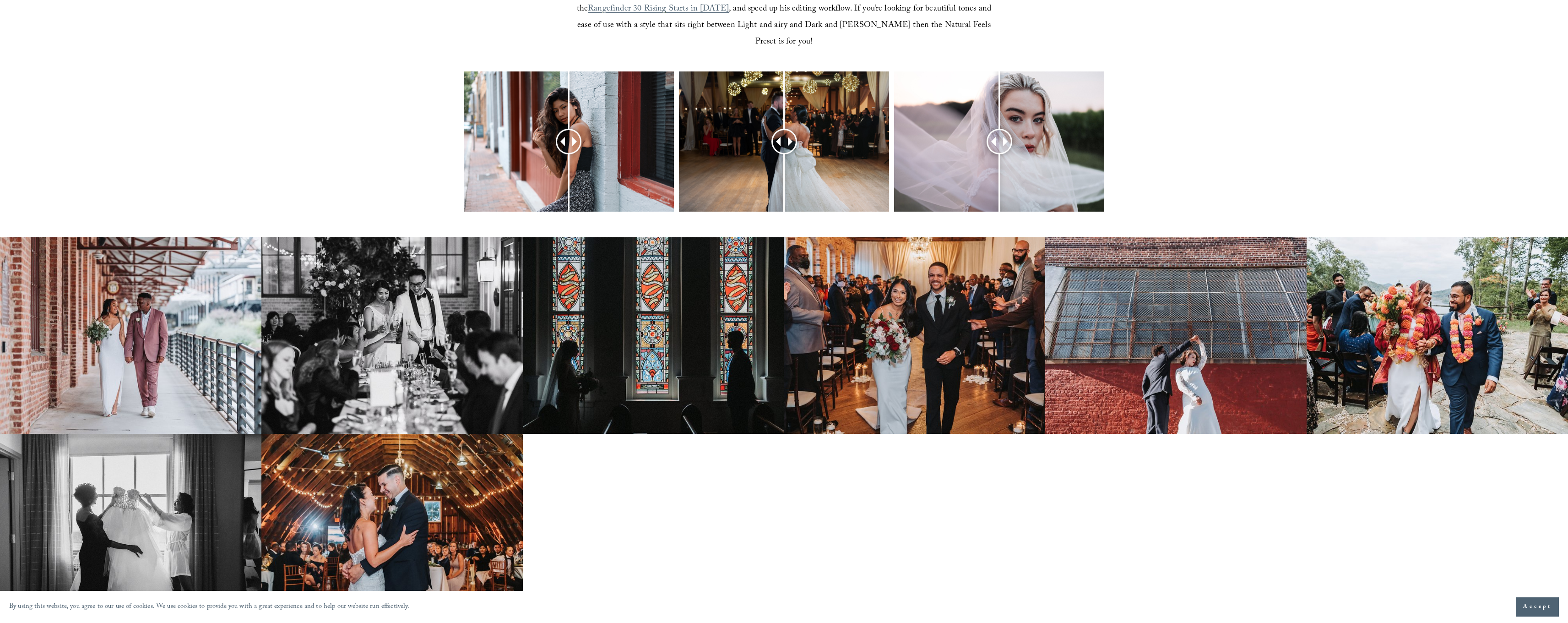
scroll to position [400, 0]
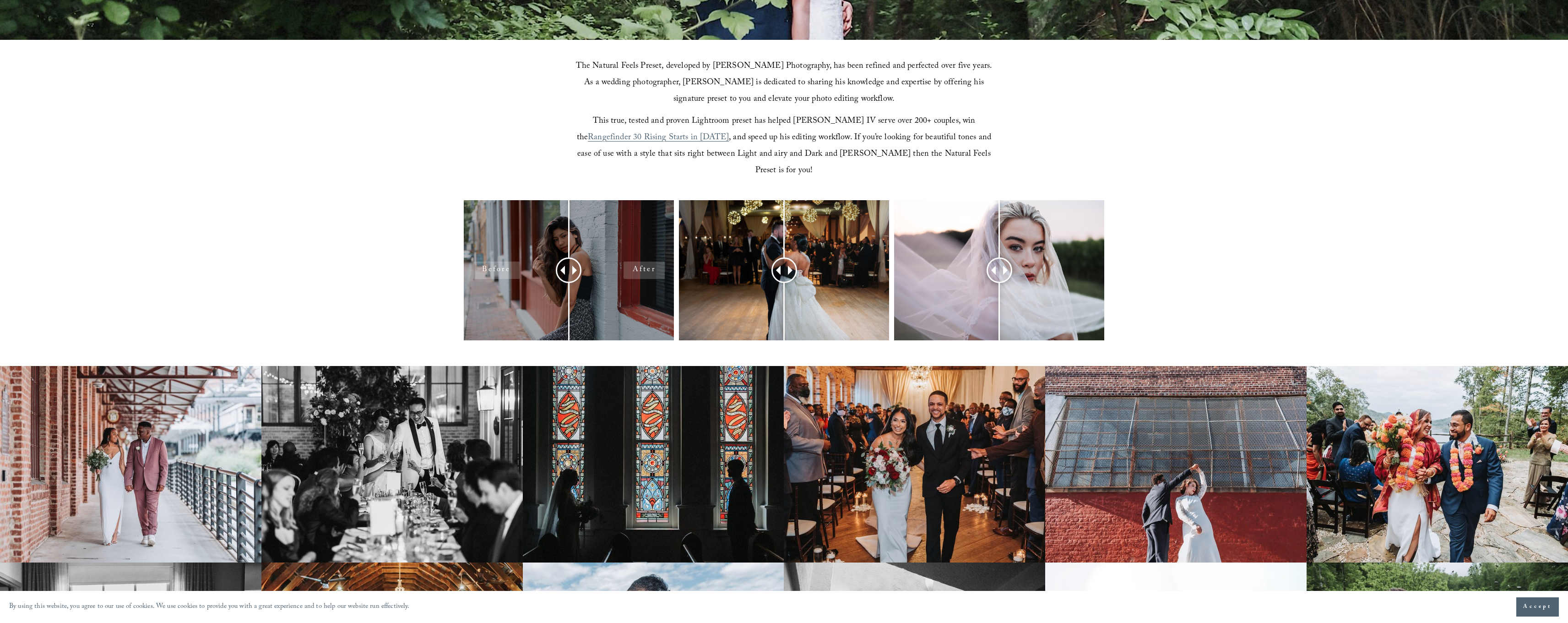
click at [649, 255] on div at bounding box center [569, 270] width 210 height 140
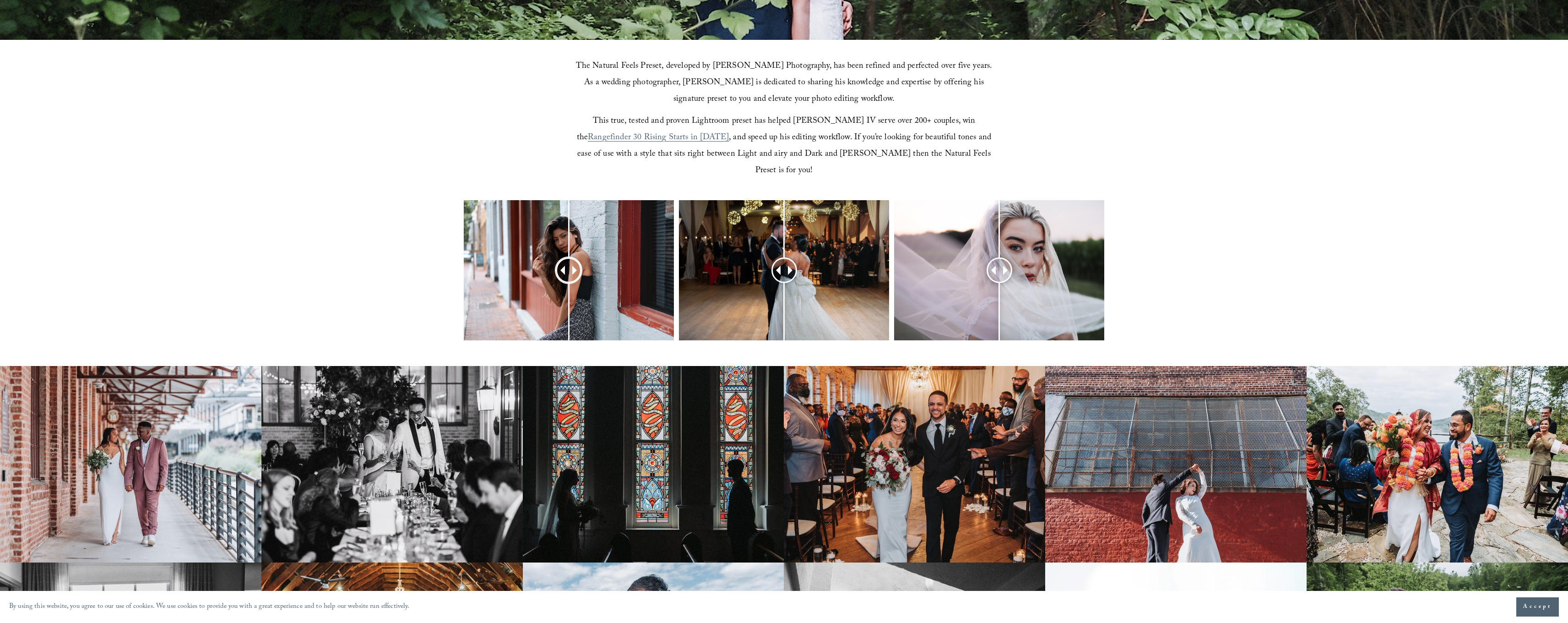
click at [573, 266] on span at bounding box center [577, 271] width 9 height 9
drag, startPoint x: 573, startPoint y: 254, endPoint x: 349, endPoint y: 232, distance: 225.1
click at [349, 232] on div at bounding box center [784, 282] width 1568 height 165
click at [790, 266] on span at bounding box center [792, 271] width 9 height 9
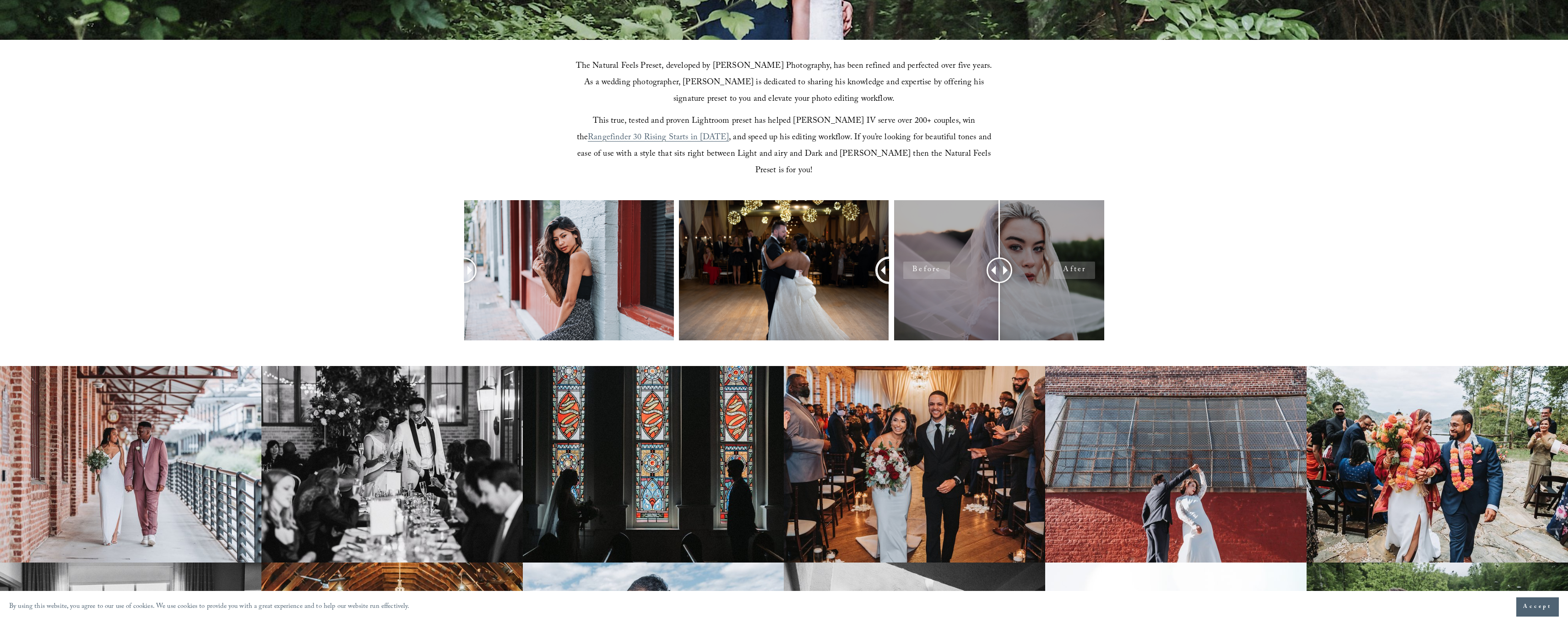
drag, startPoint x: 815, startPoint y: 257, endPoint x: 895, endPoint y: 266, distance: 80.5
click at [895, 266] on div at bounding box center [784, 282] width 1568 height 165
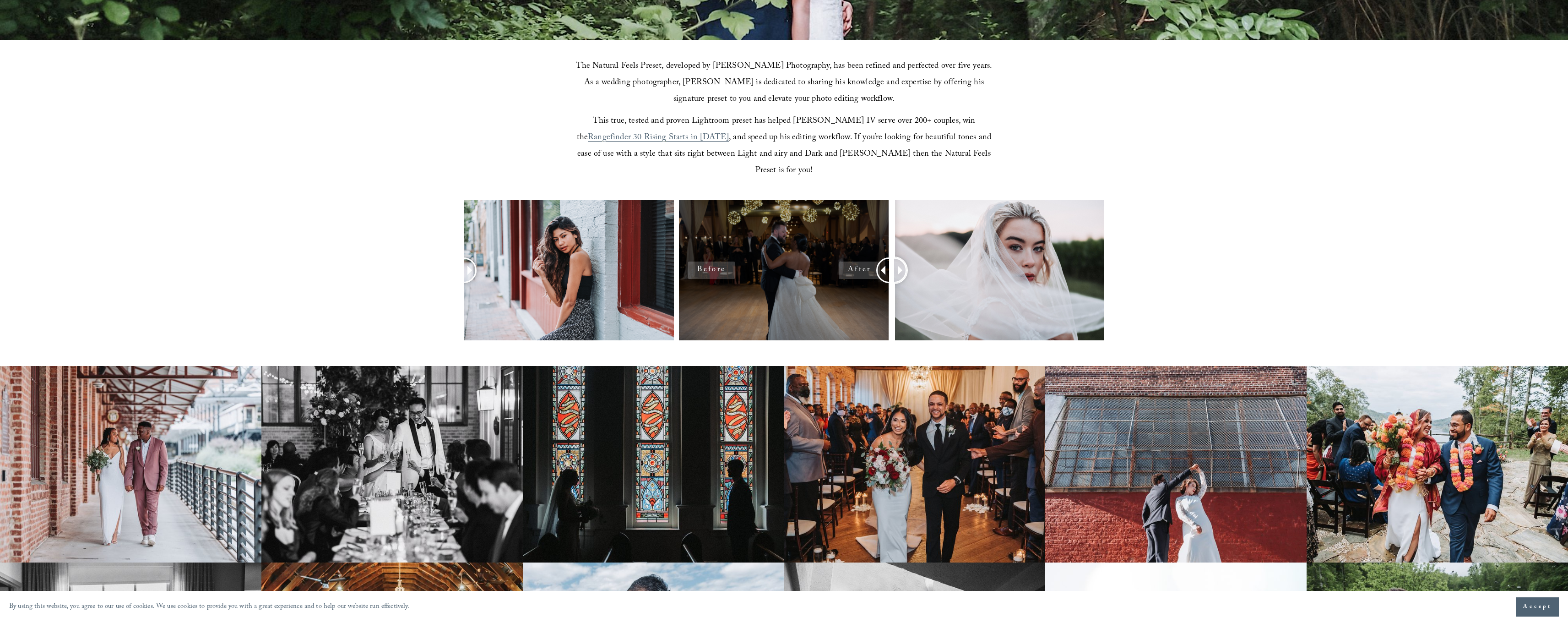
drag, startPoint x: 1007, startPoint y: 252, endPoint x: 877, endPoint y: 245, distance: 130.2
click at [877, 245] on div at bounding box center [784, 282] width 1568 height 165
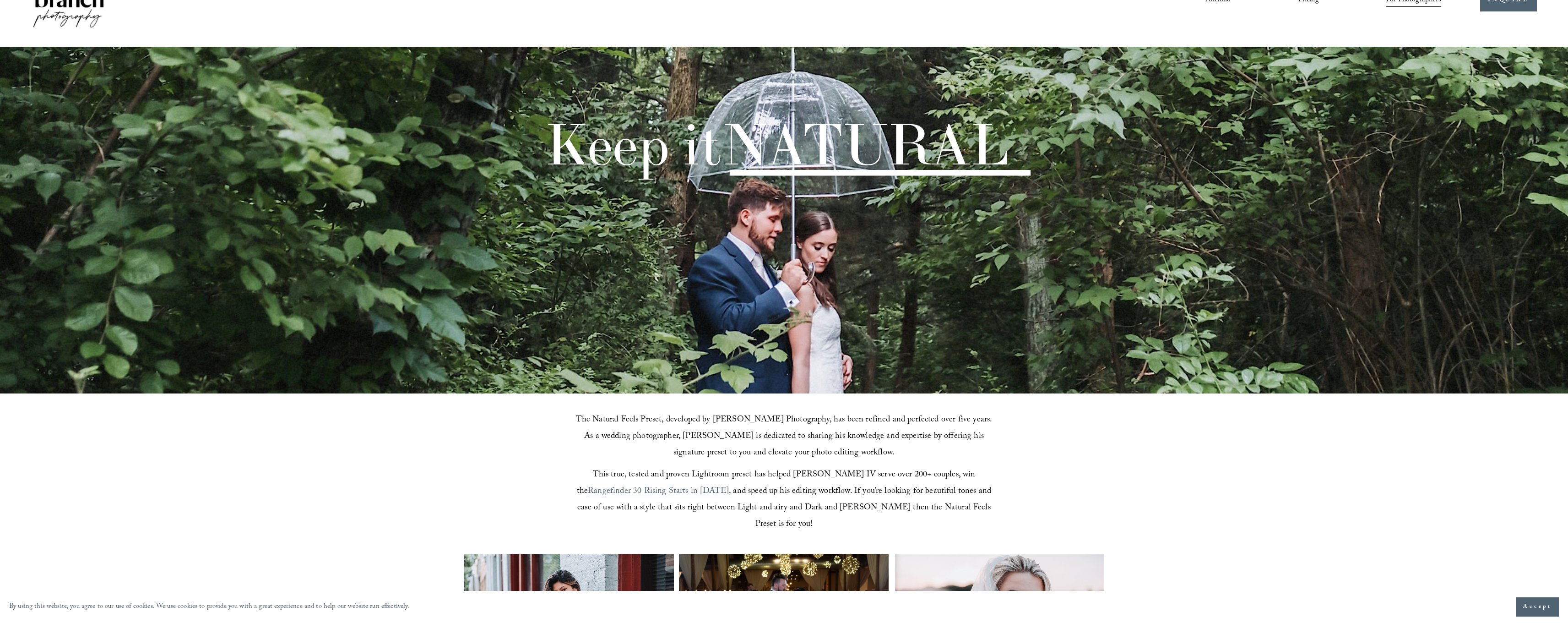
scroll to position [0, 0]
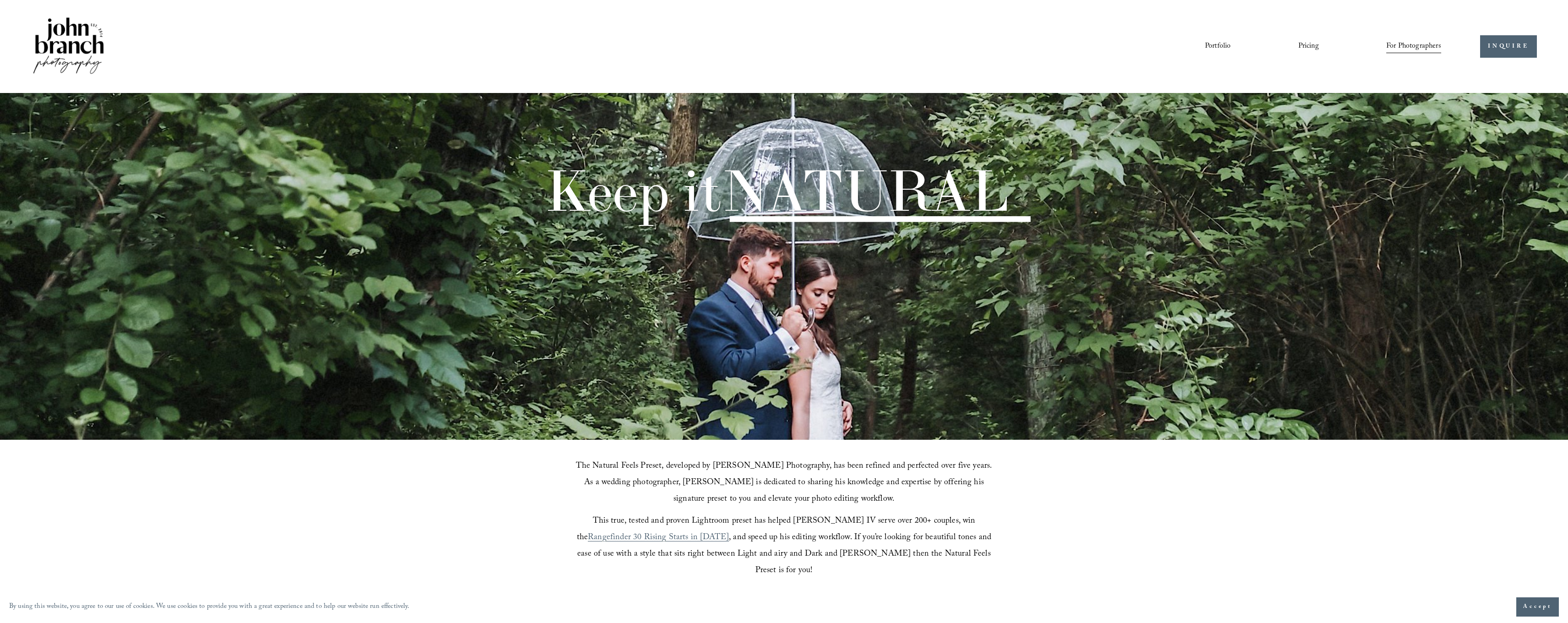
click at [0, 0] on span "Presets" at bounding box center [0, 0] width 0 height 0
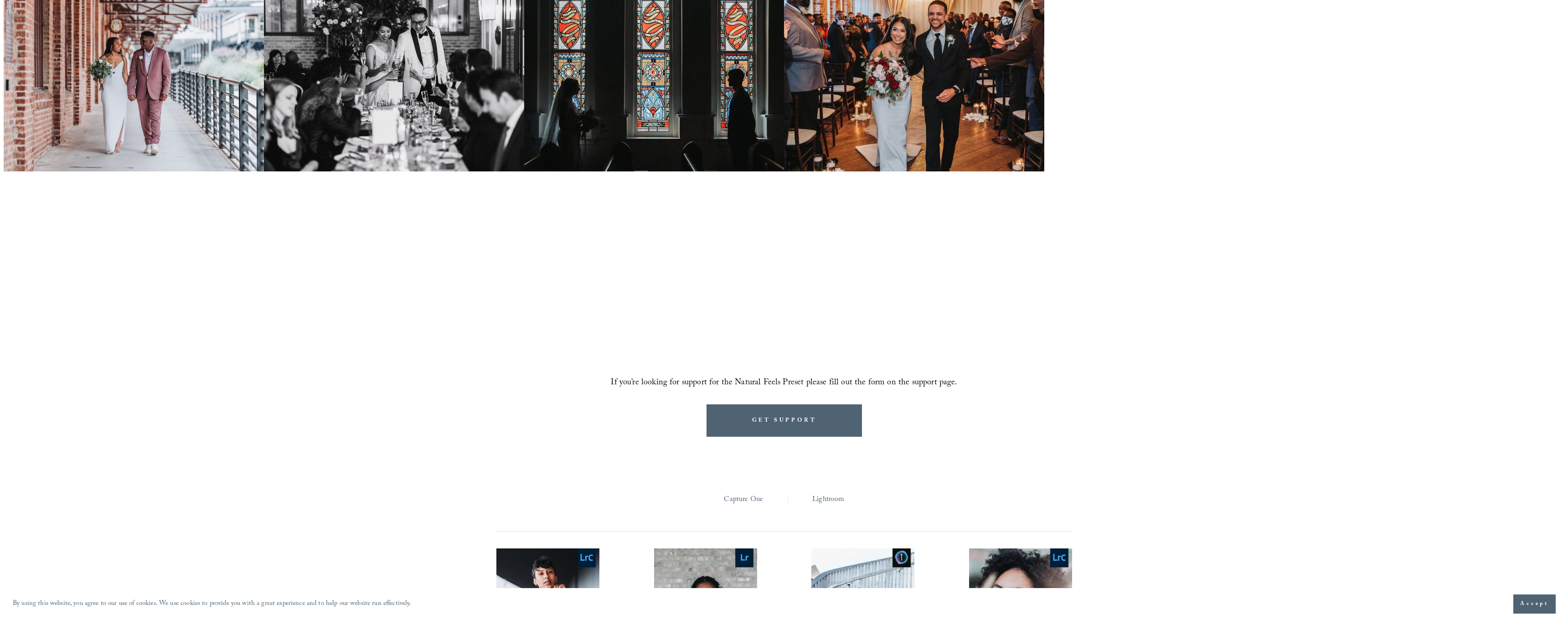
scroll to position [977, 0]
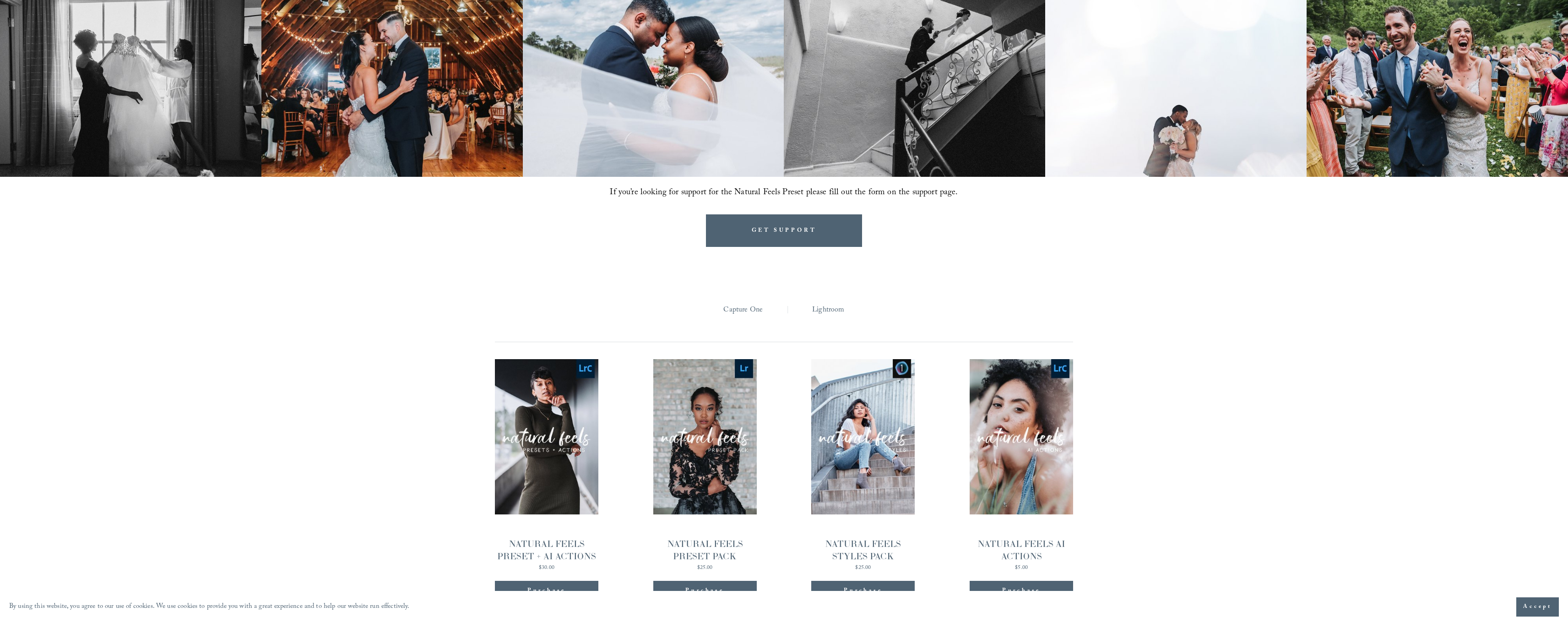
click at [562, 587] on div "Purchase" at bounding box center [546, 591] width 38 height 9
click at [556, 411] on span "Quick View" at bounding box center [547, 423] width 58 height 25
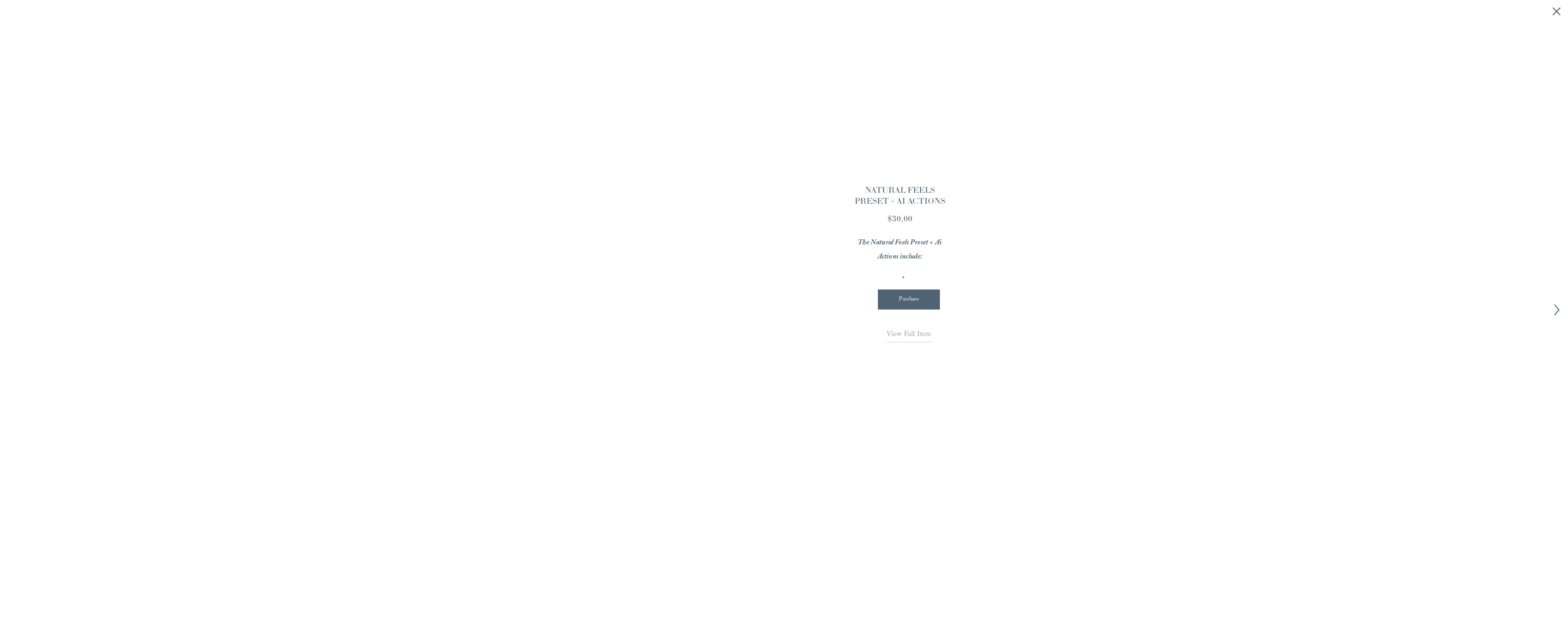
click at [697, 262] on div at bounding box center [717, 252] width 200 height 200
click at [920, 333] on span "View Full Item" at bounding box center [908, 334] width 44 height 12
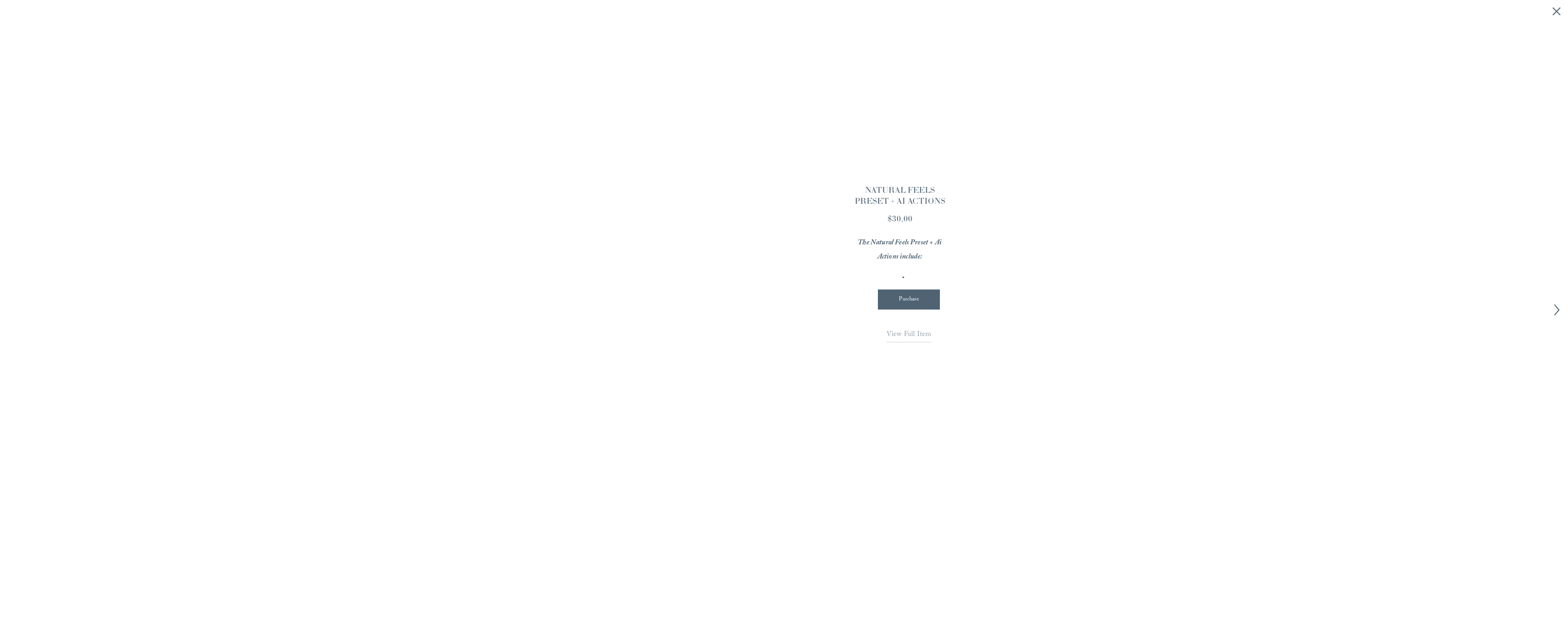
click at [1558, 13] on line "Close quick view" at bounding box center [1556, 11] width 7 height 7
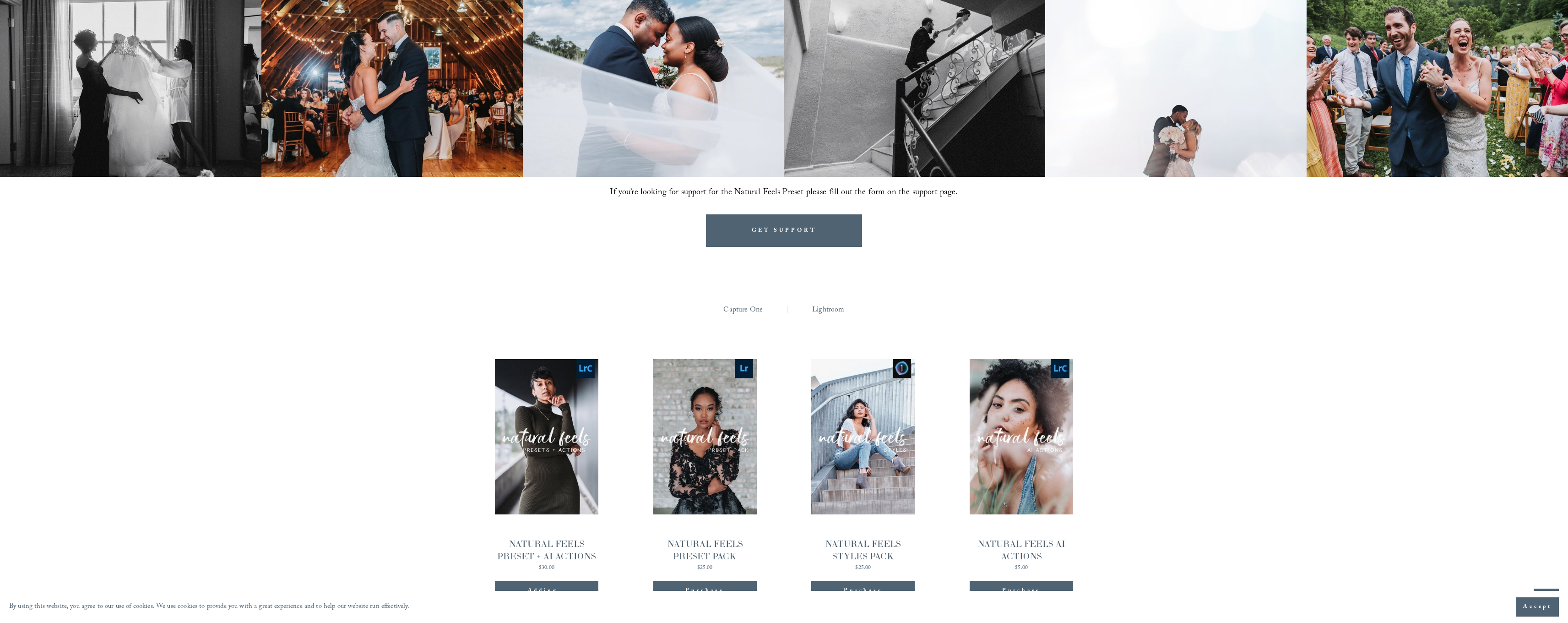
click at [699, 413] on span "Quick View" at bounding box center [705, 423] width 58 height 25
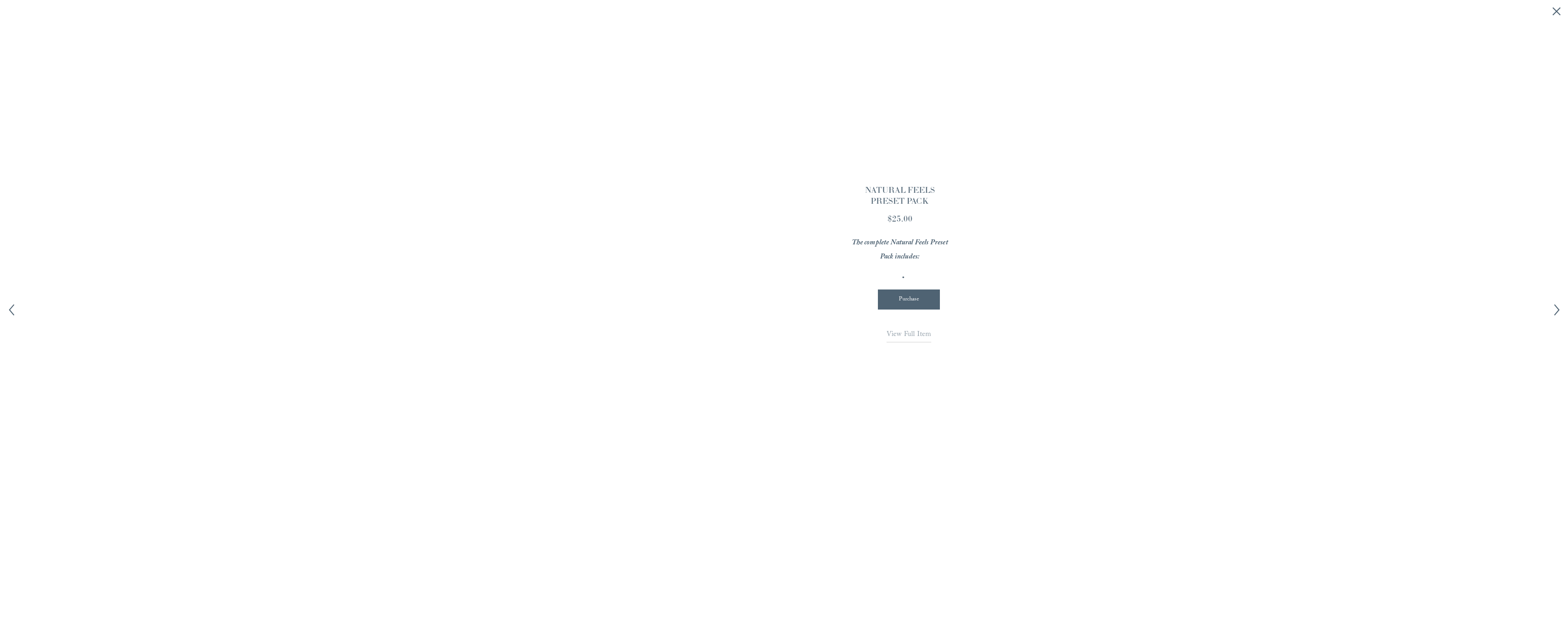
click at [908, 333] on span "View Full Item" at bounding box center [908, 334] width 44 height 12
click at [1557, 10] on icon "Close quick view" at bounding box center [1556, 11] width 9 height 9
click at [1557, 10] on img at bounding box center [1437, 81] width 261 height 196
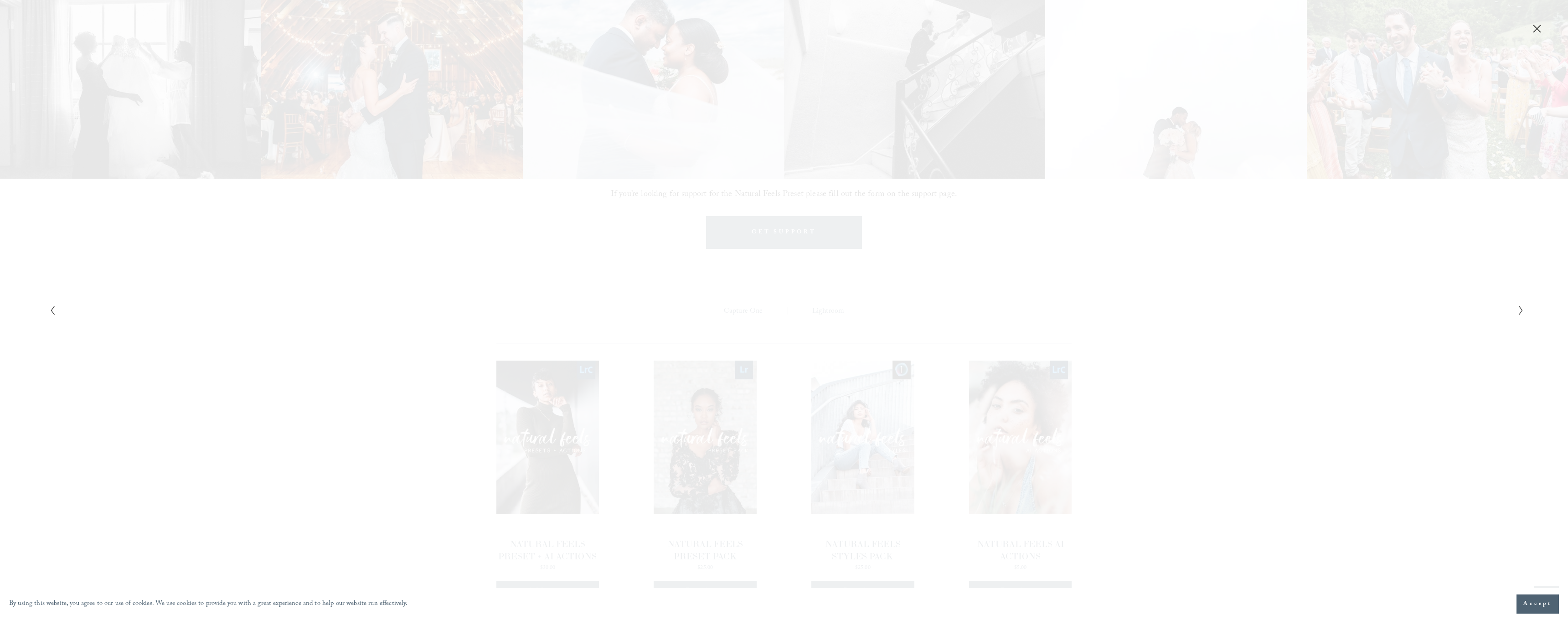
scroll to position [942, 0]
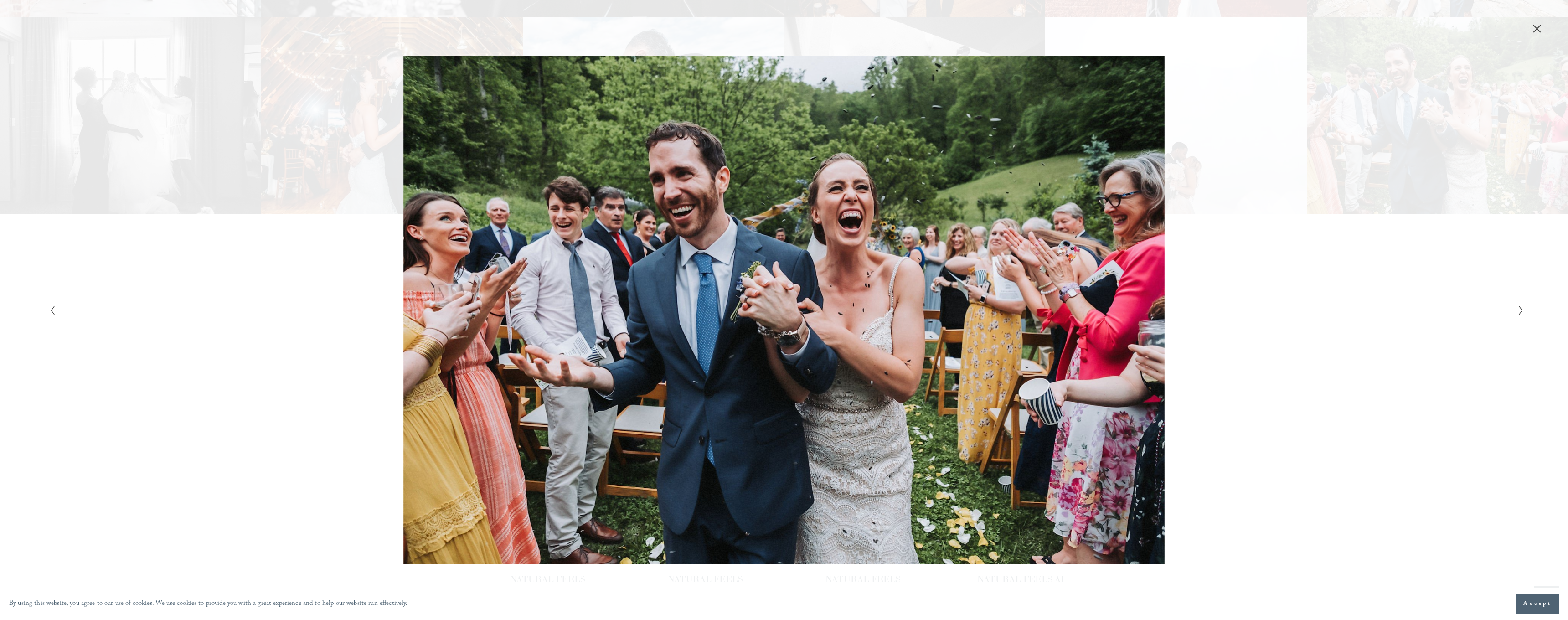
click at [1535, 31] on icon "Close" at bounding box center [1537, 29] width 9 height 9
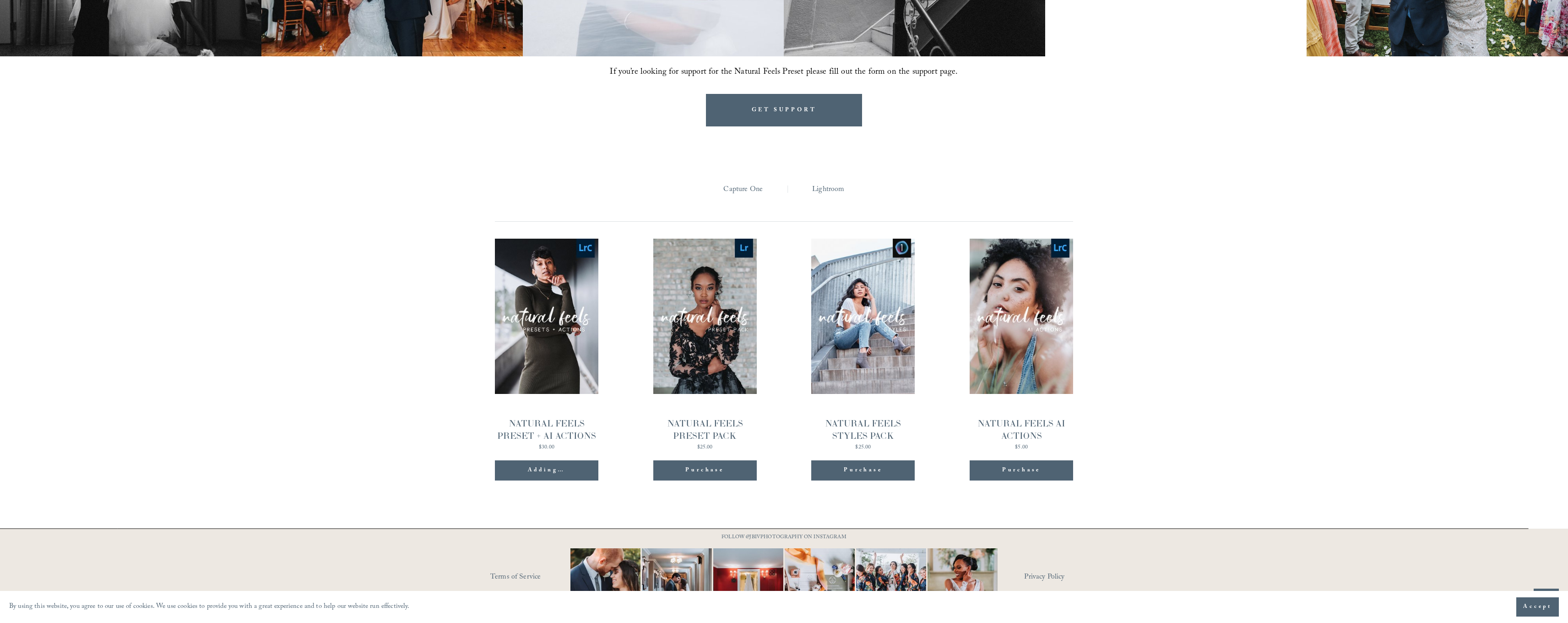
scroll to position [1117, 0]
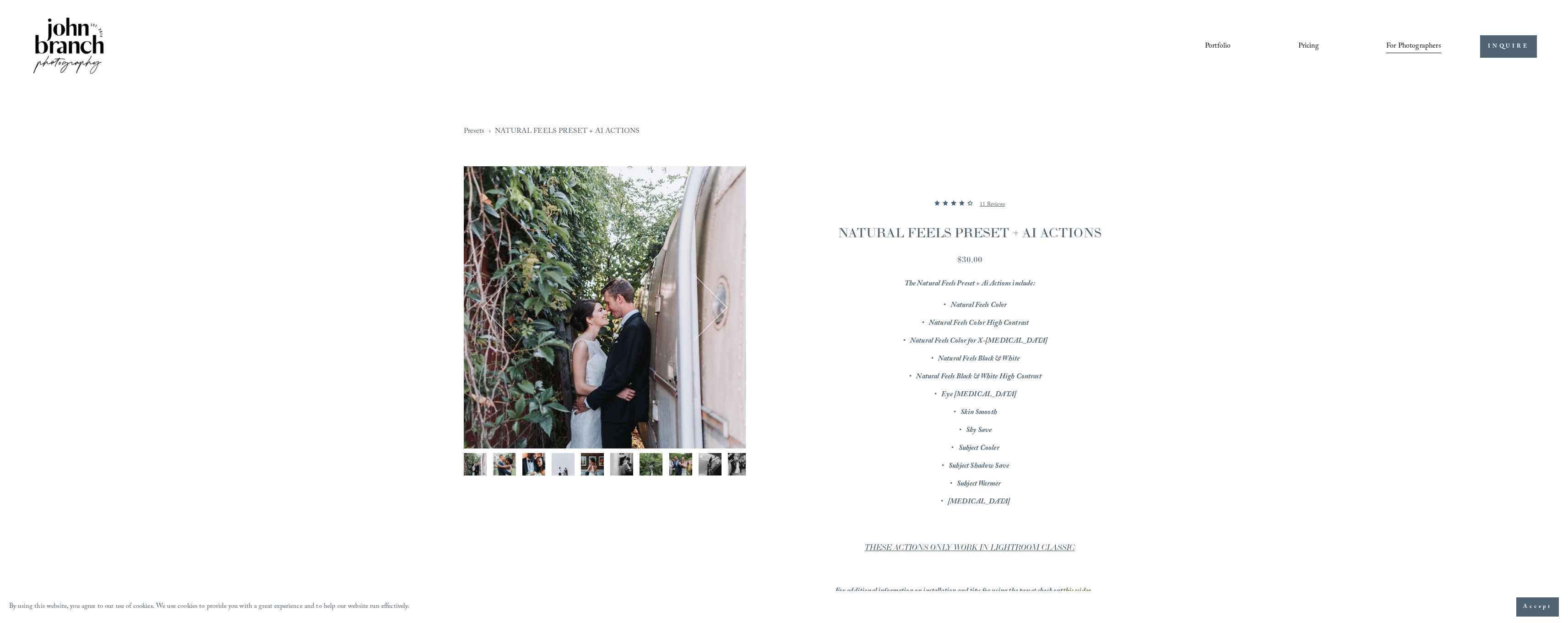
click at [714, 312] on button "Next" at bounding box center [693, 307] width 57 height 57
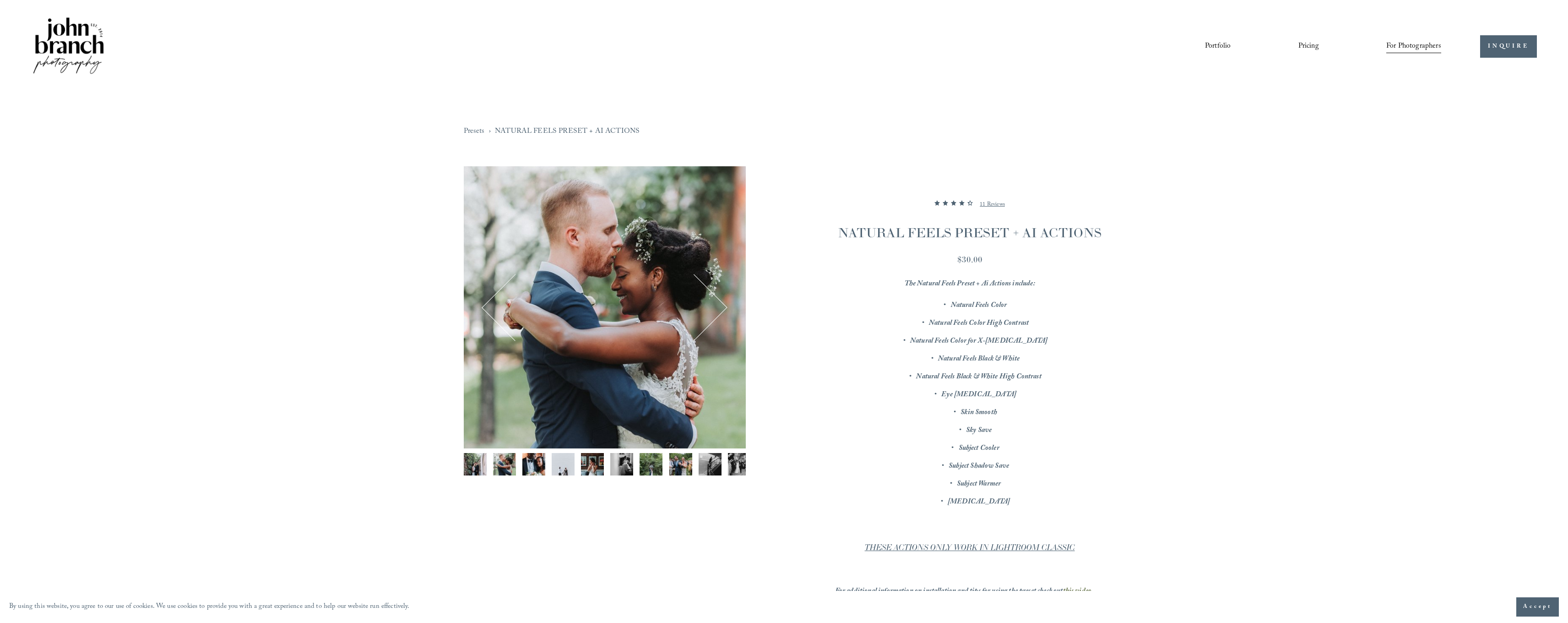
click at [718, 312] on button "Next" at bounding box center [693, 307] width 57 height 57
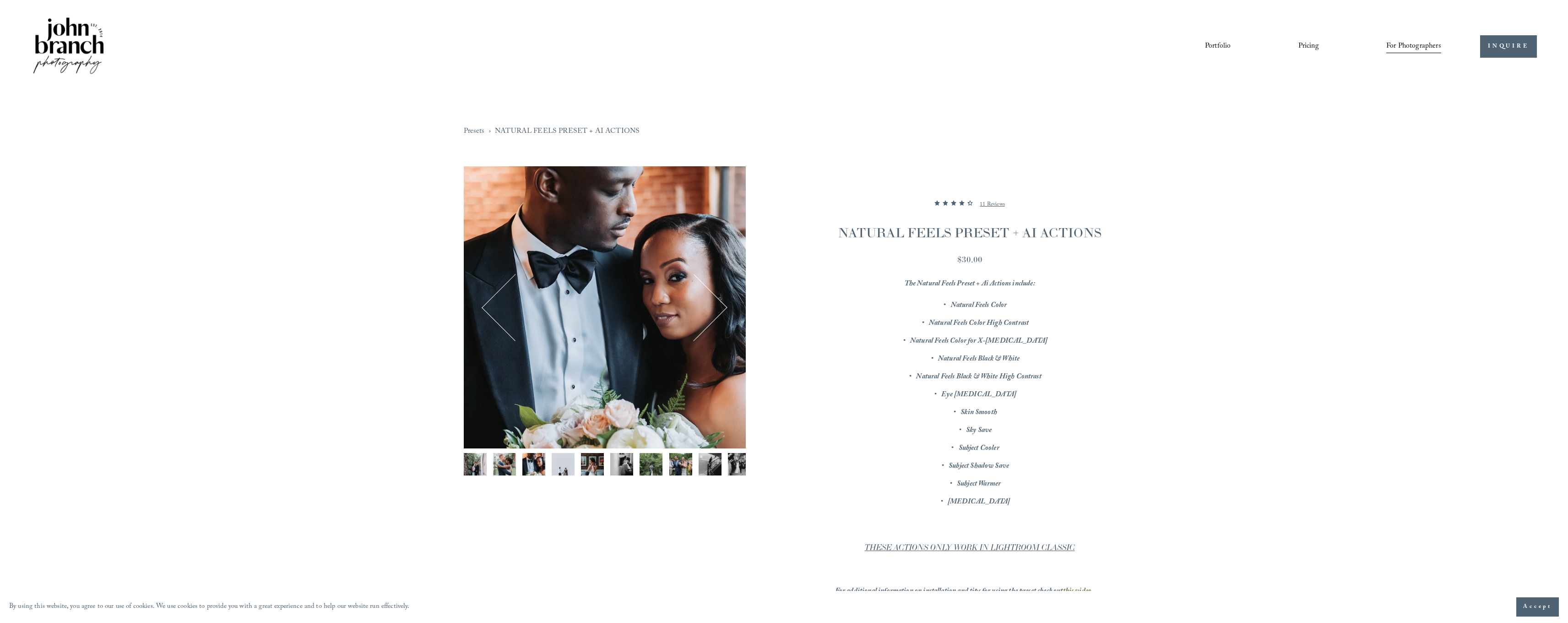
click at [718, 312] on button "Next" at bounding box center [693, 307] width 57 height 57
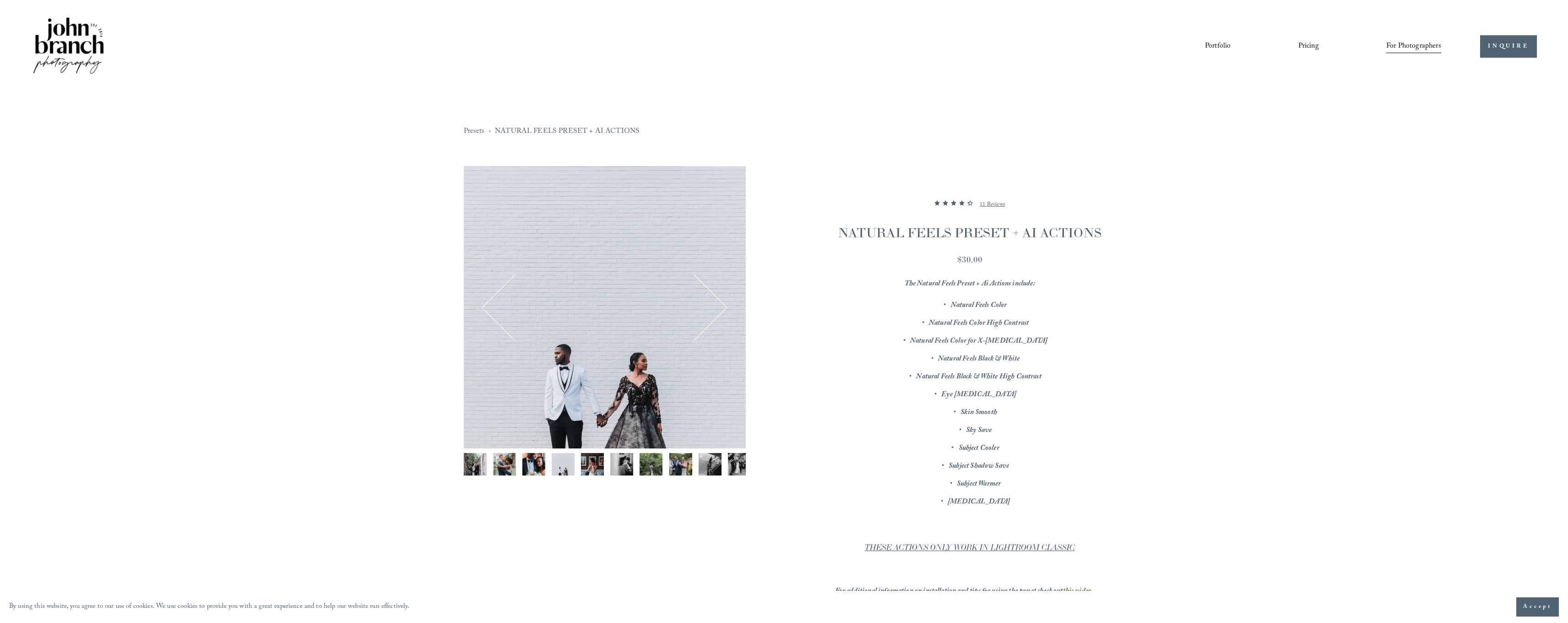
click at [718, 312] on button "Next" at bounding box center [693, 307] width 57 height 57
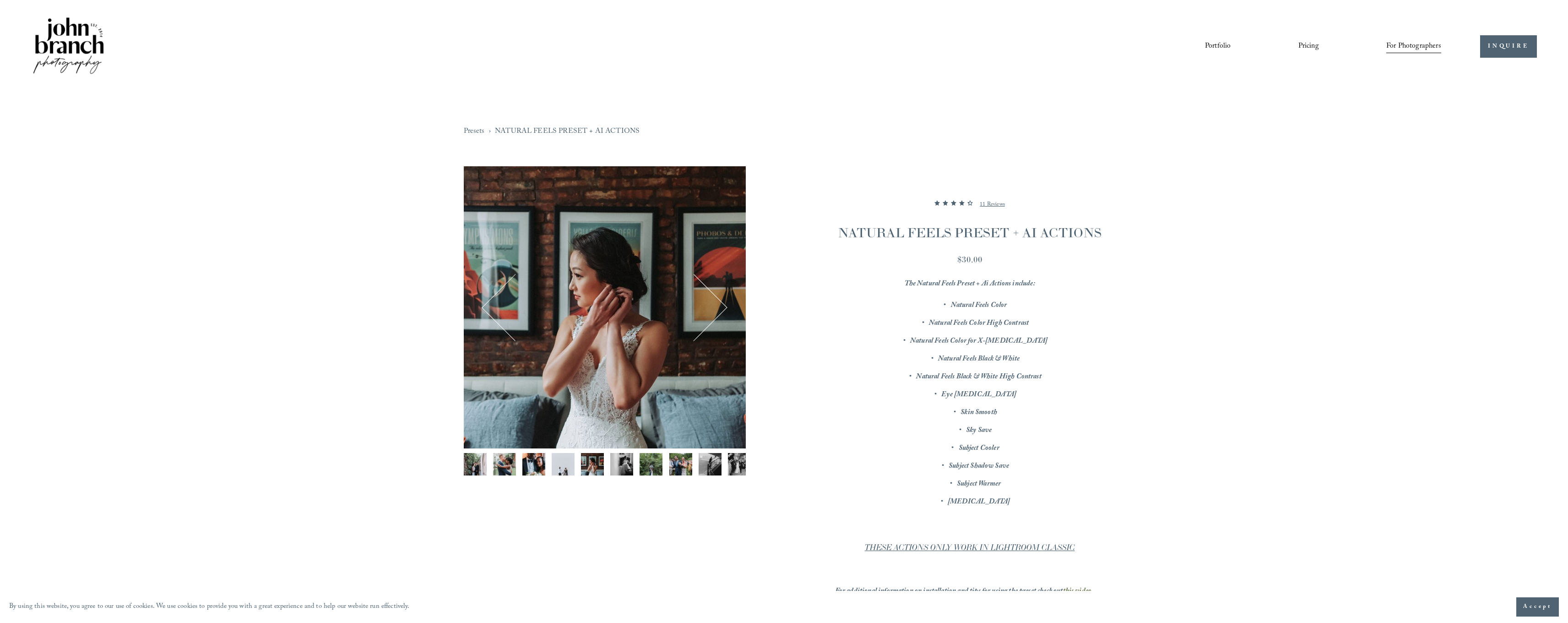
click at [718, 312] on button "Next" at bounding box center [693, 307] width 57 height 57
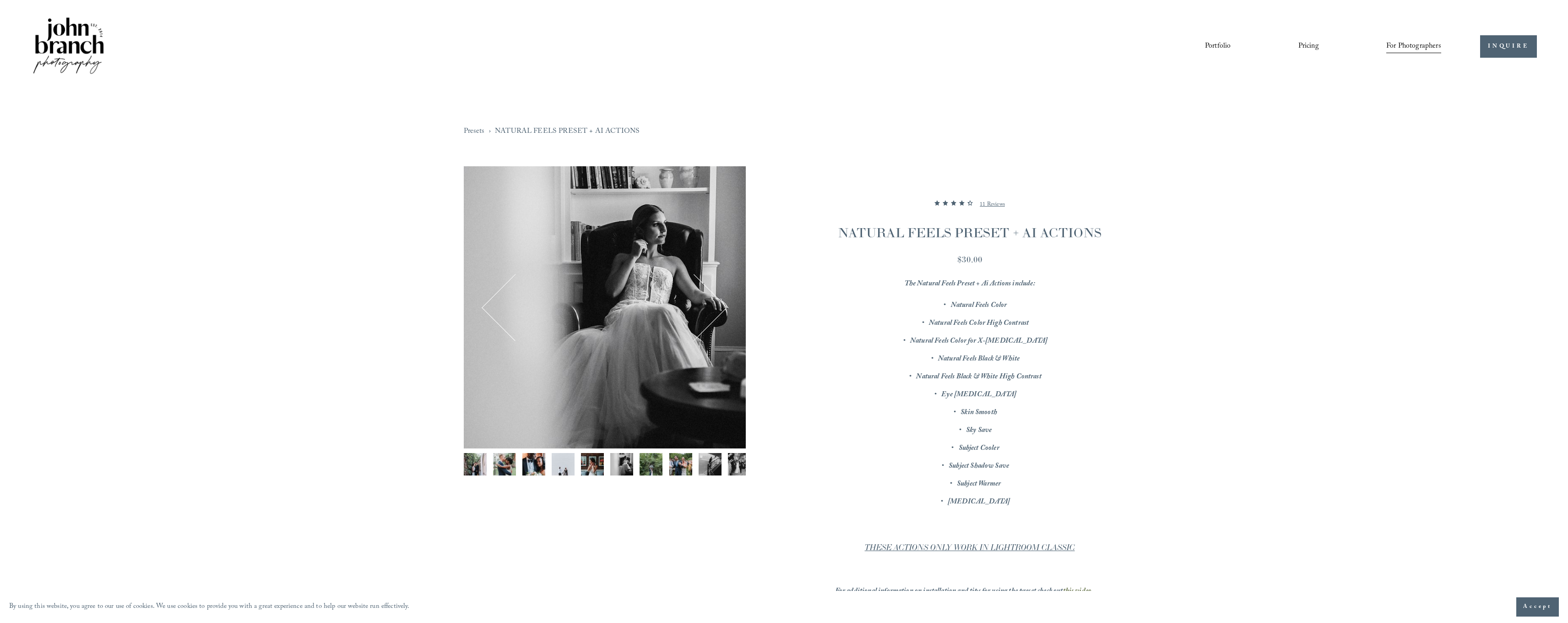
click at [718, 312] on button "Next" at bounding box center [693, 307] width 57 height 57
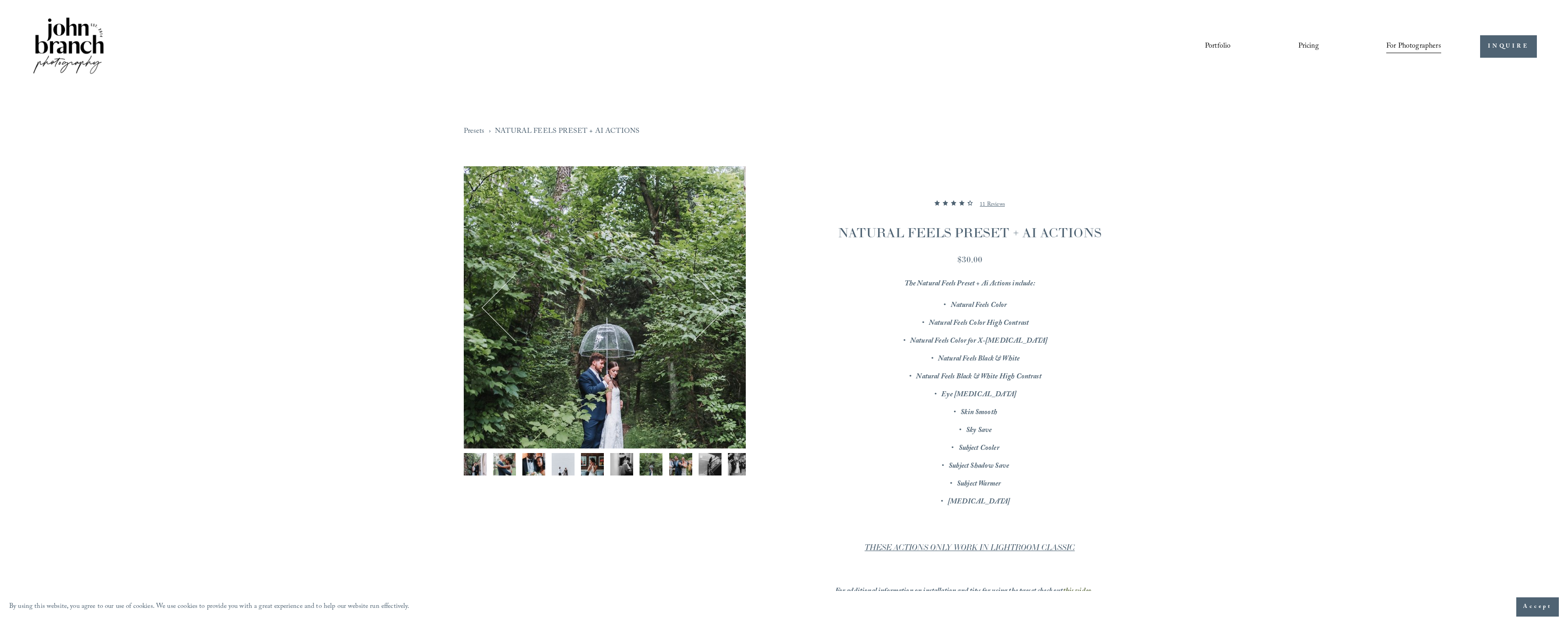
click at [718, 312] on button "Next" at bounding box center [693, 307] width 57 height 57
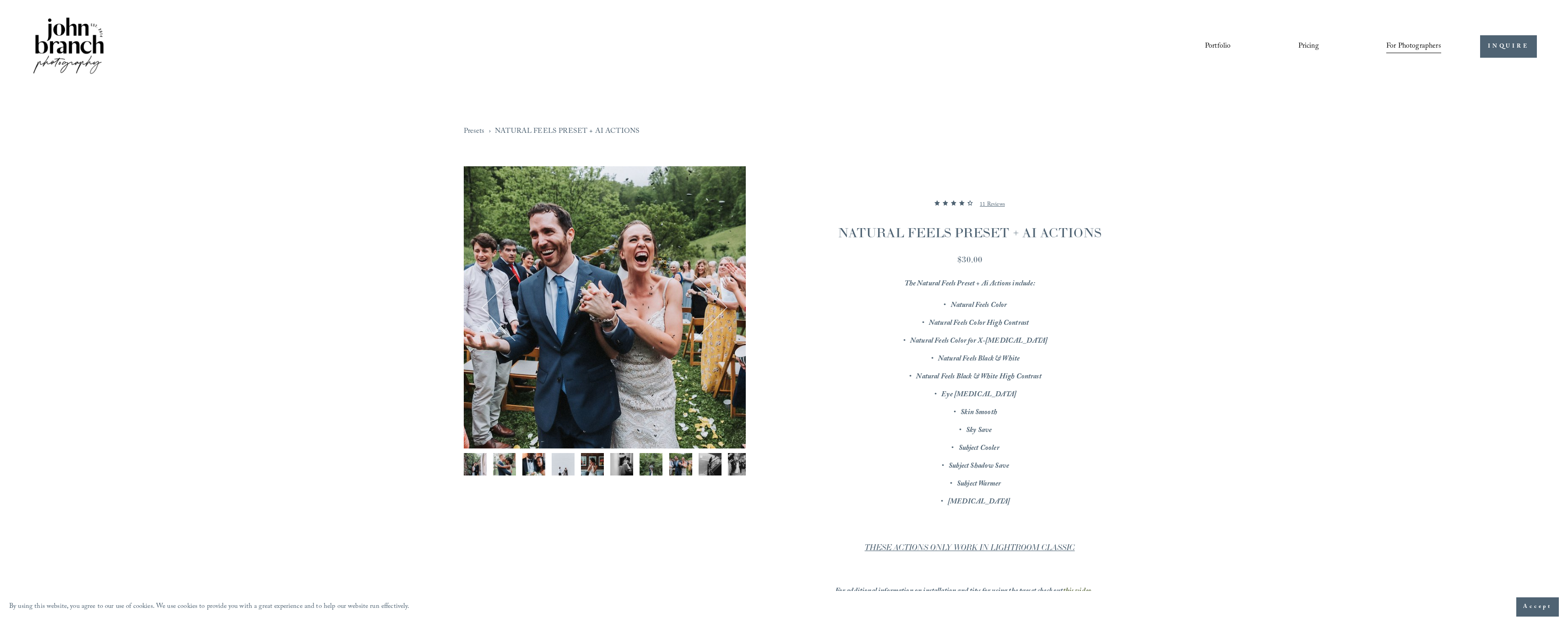
click at [718, 312] on button "Next" at bounding box center [693, 307] width 57 height 57
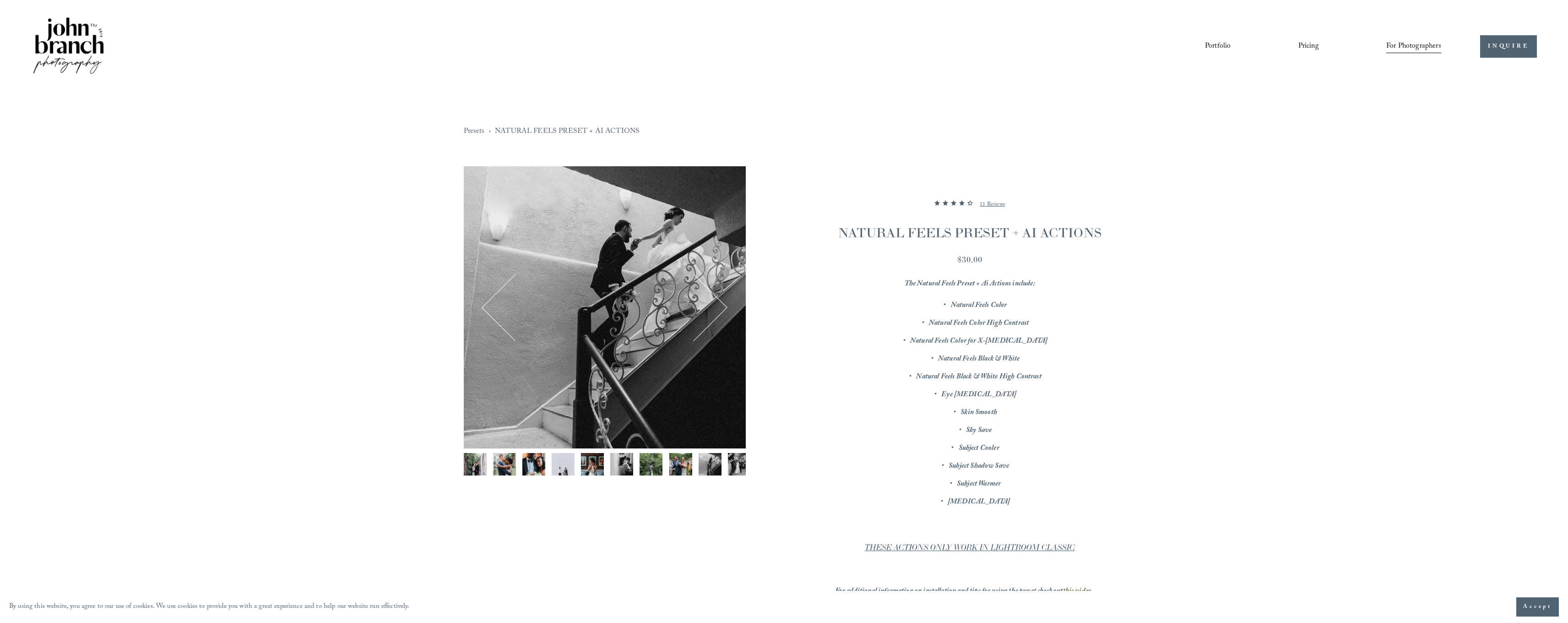
click at [718, 312] on button "Next" at bounding box center [693, 307] width 57 height 57
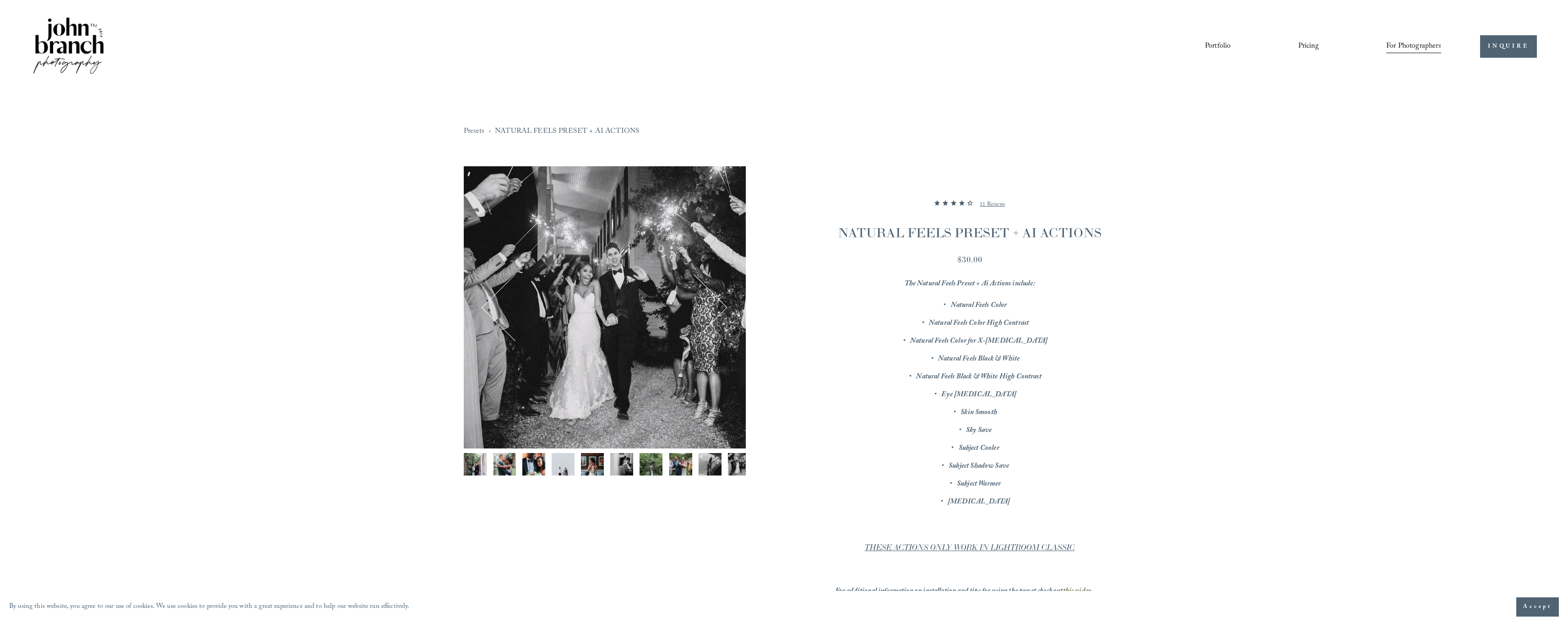
click at [718, 312] on button "Next" at bounding box center [693, 307] width 57 height 57
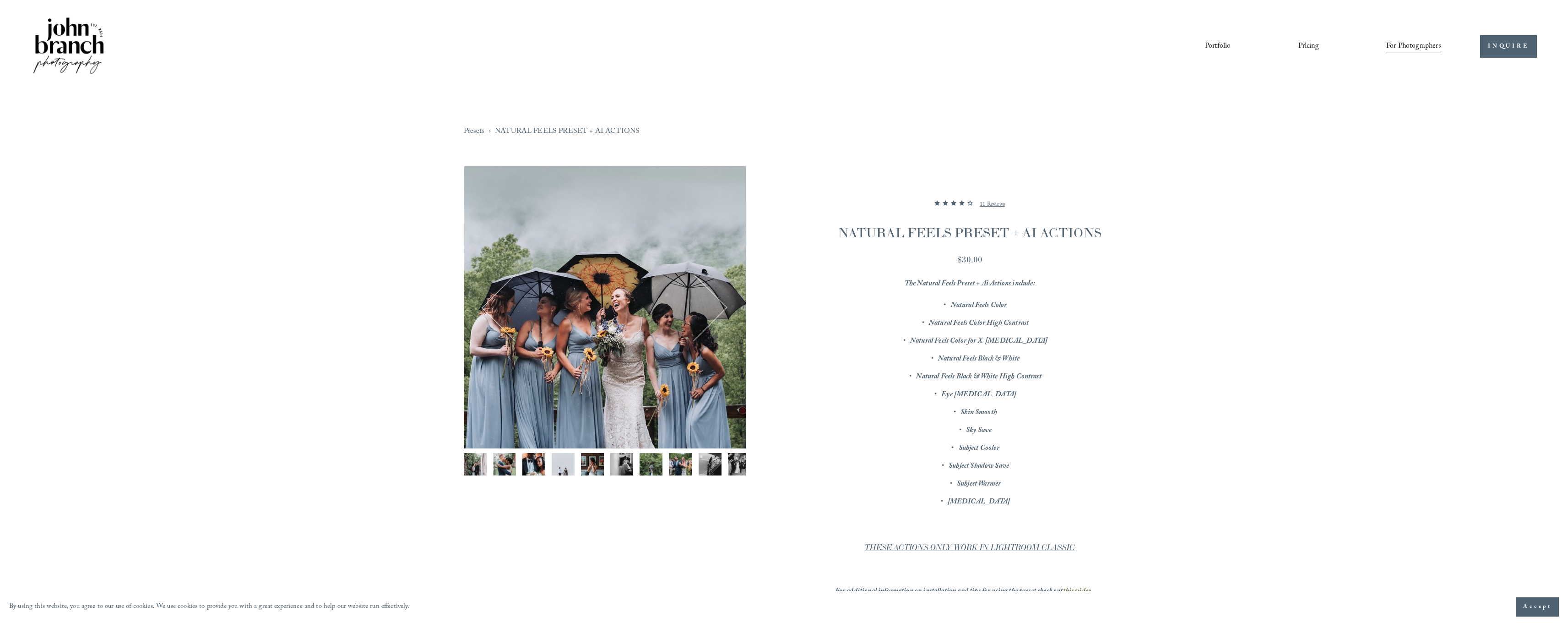
click at [718, 312] on button "Next" at bounding box center [693, 307] width 57 height 57
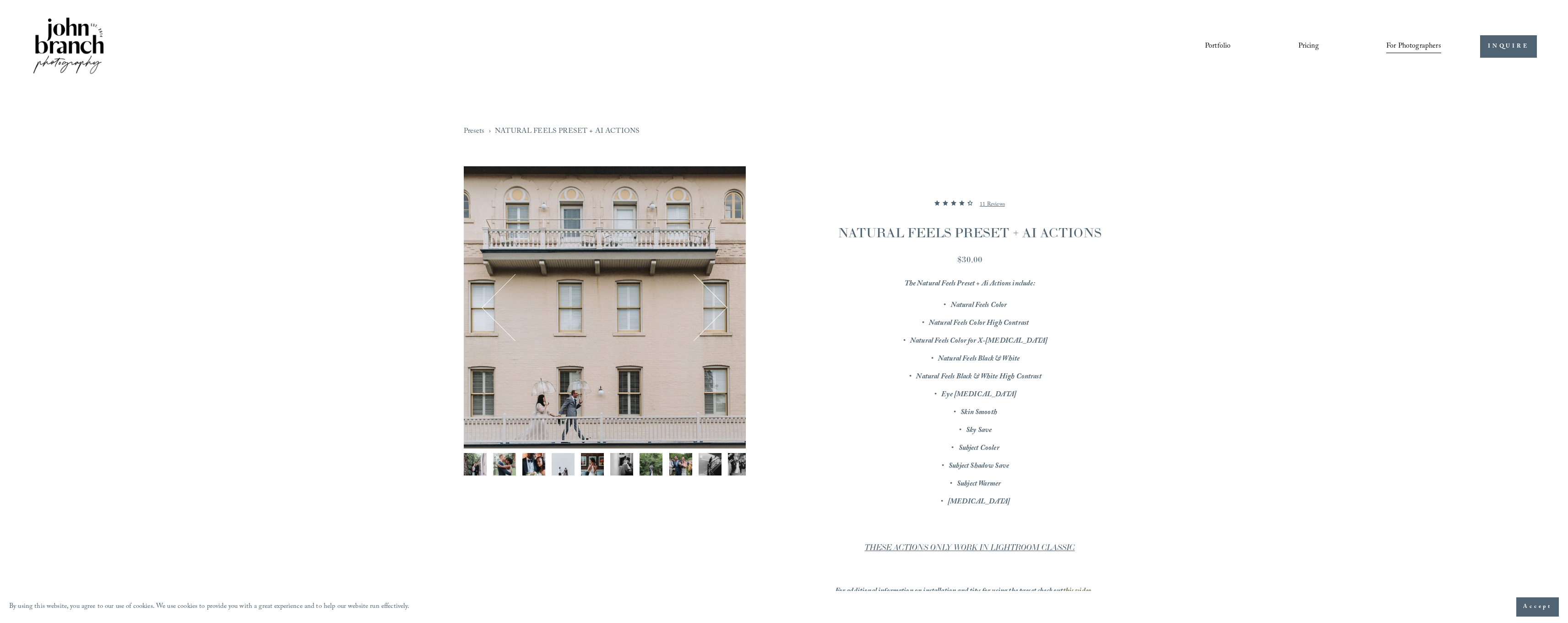
click at [718, 312] on button "Next" at bounding box center [693, 307] width 57 height 57
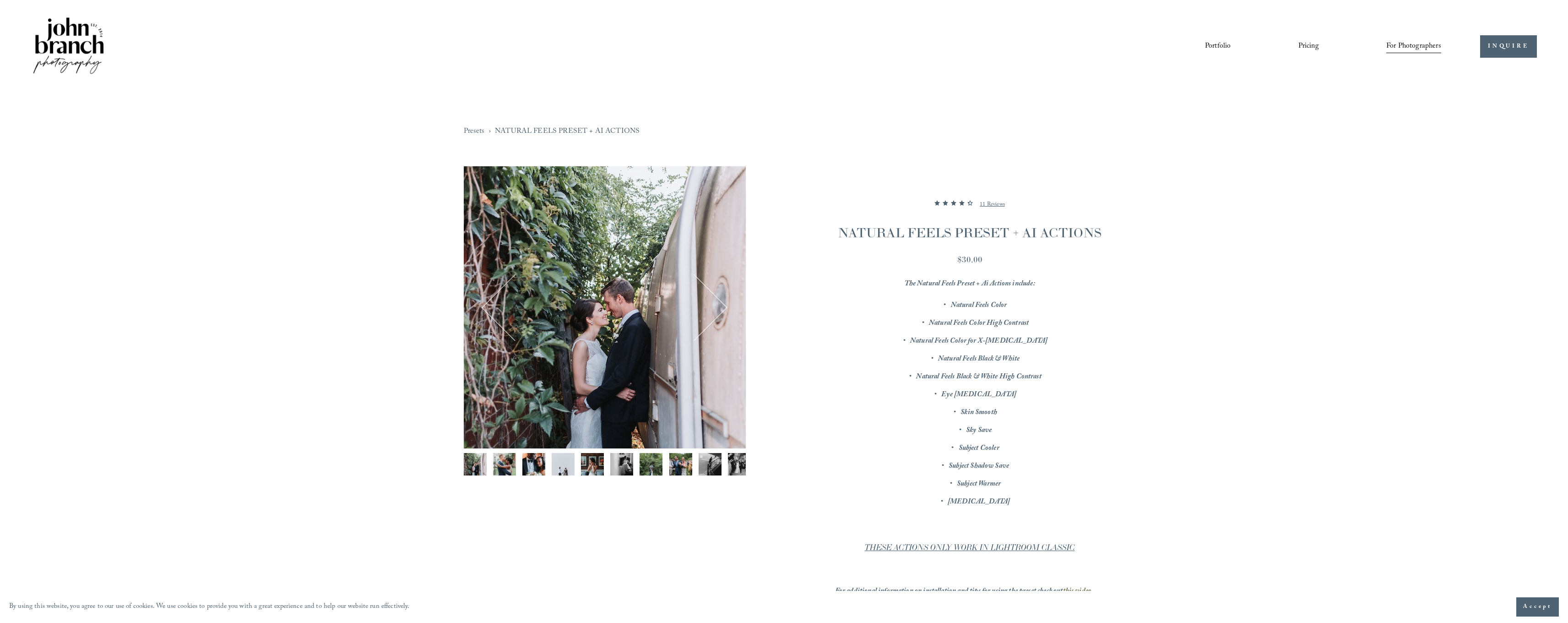
click at [718, 312] on button "Next" at bounding box center [693, 307] width 57 height 57
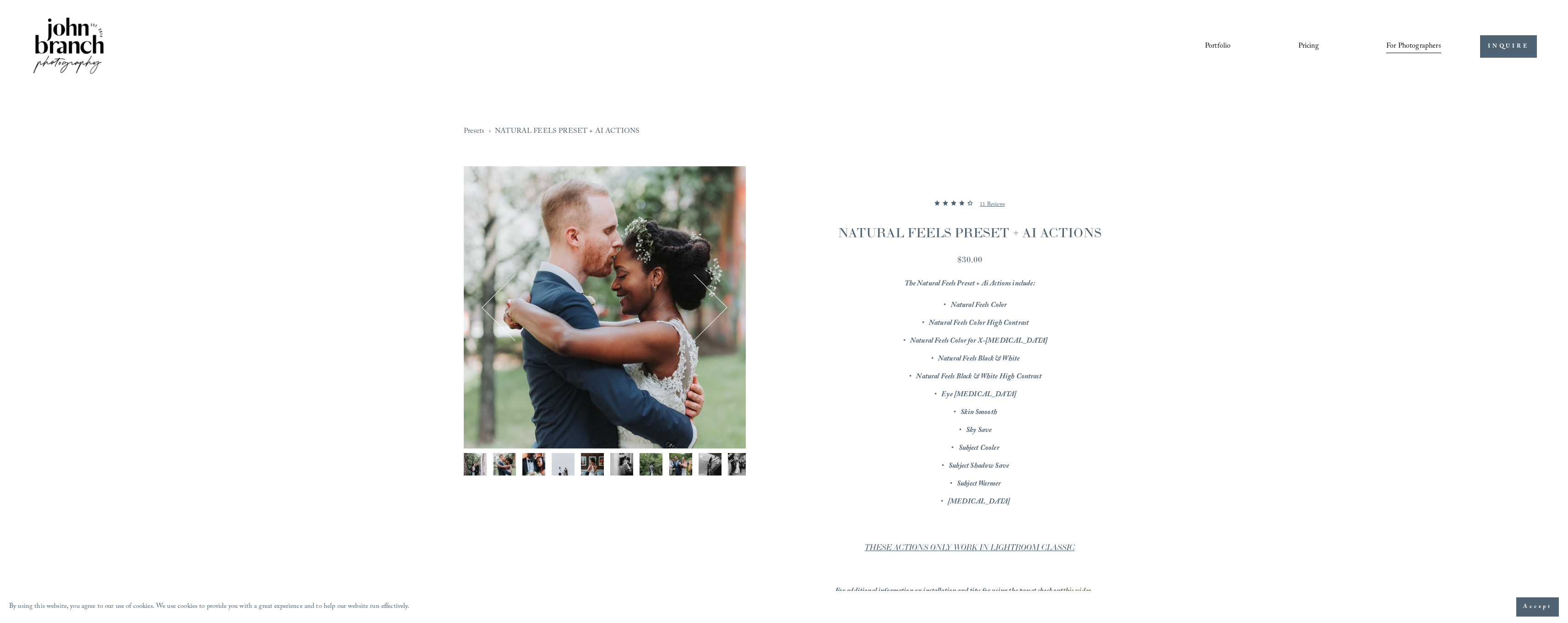
click at [718, 312] on button "Next" at bounding box center [693, 307] width 57 height 57
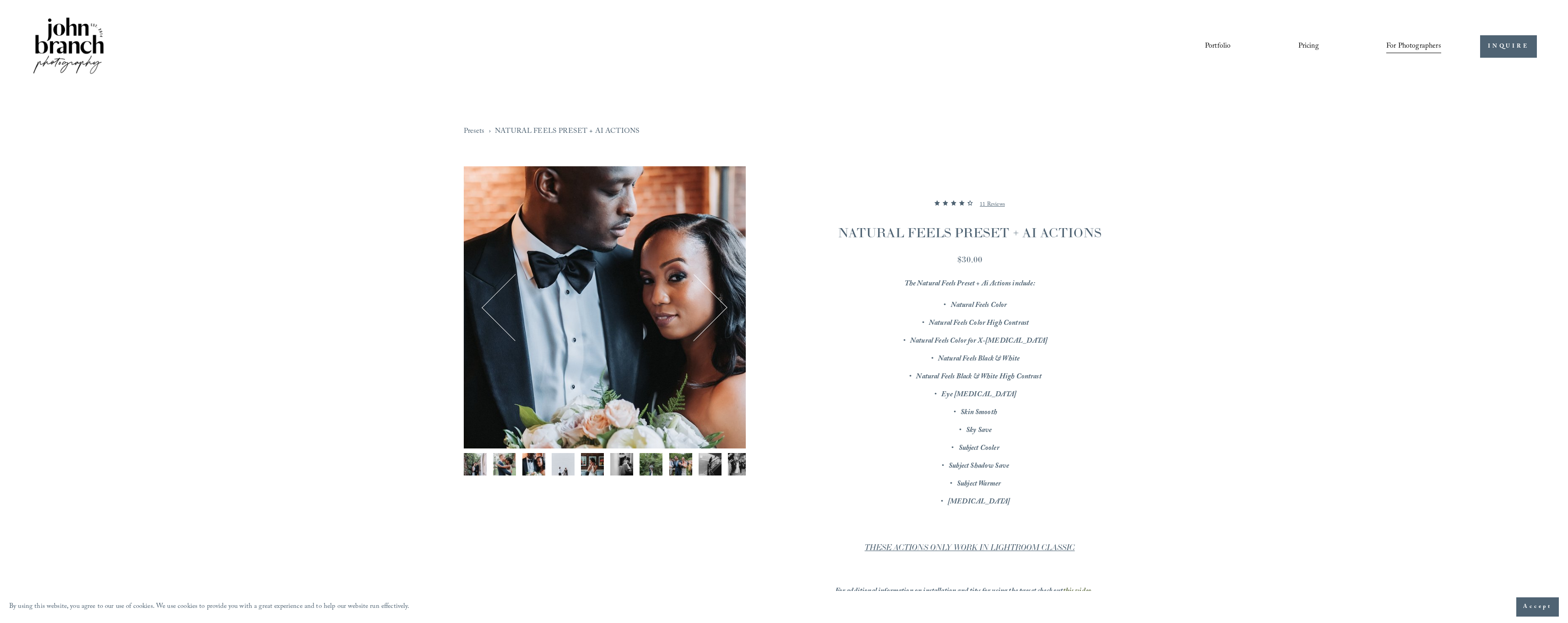
click at [995, 204] on p "11 Reviews" at bounding box center [992, 205] width 25 height 11
click at [995, 204] on section "NATURAL FEELS PRESET + AI ACTIONS 4.363636363636363 out of 5 stars 11 Reviews $…" at bounding box center [925, 459] width 359 height 587
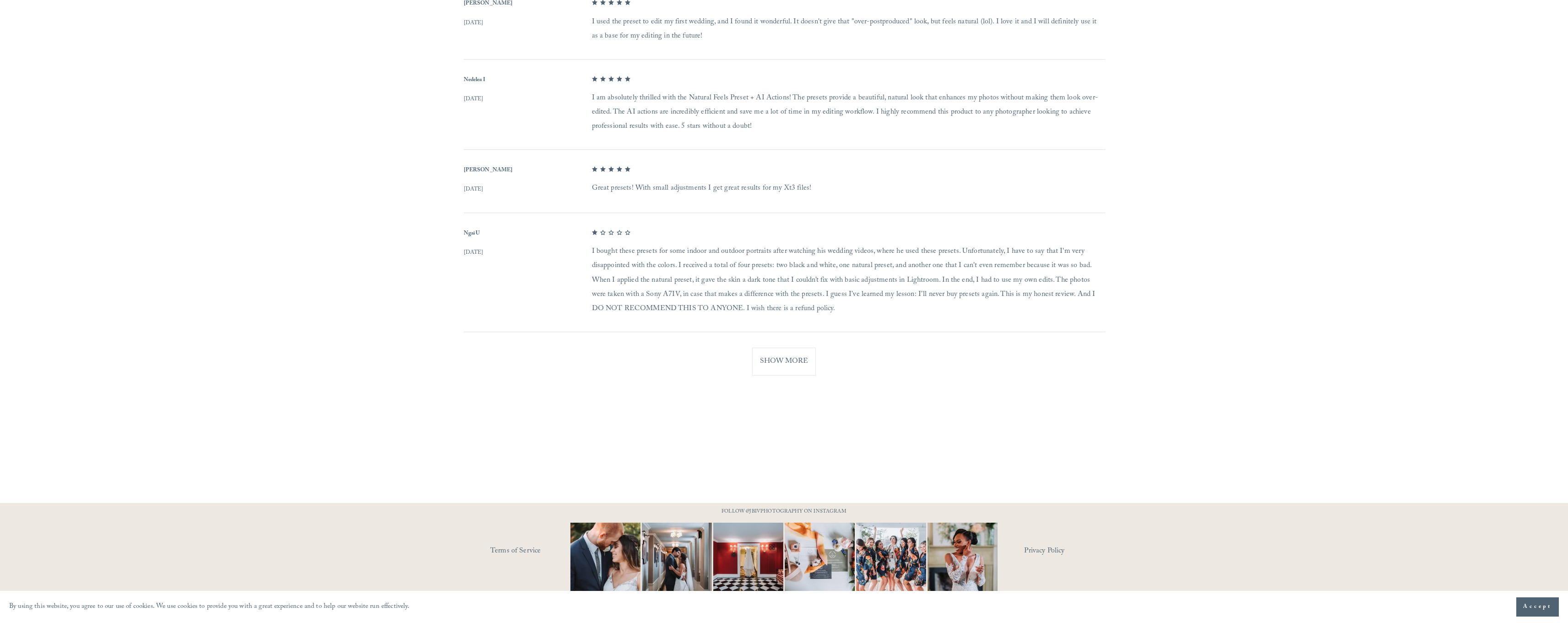
scroll to position [624, 0]
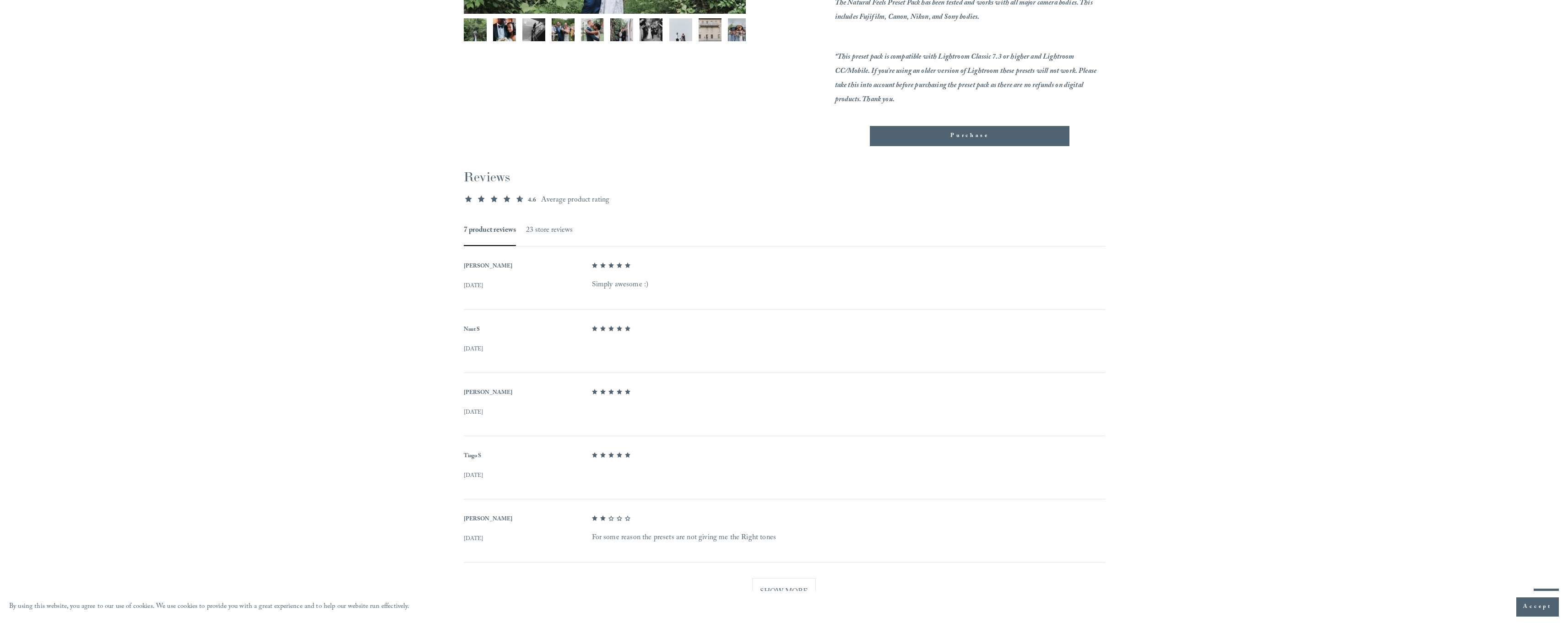
scroll to position [109, 0]
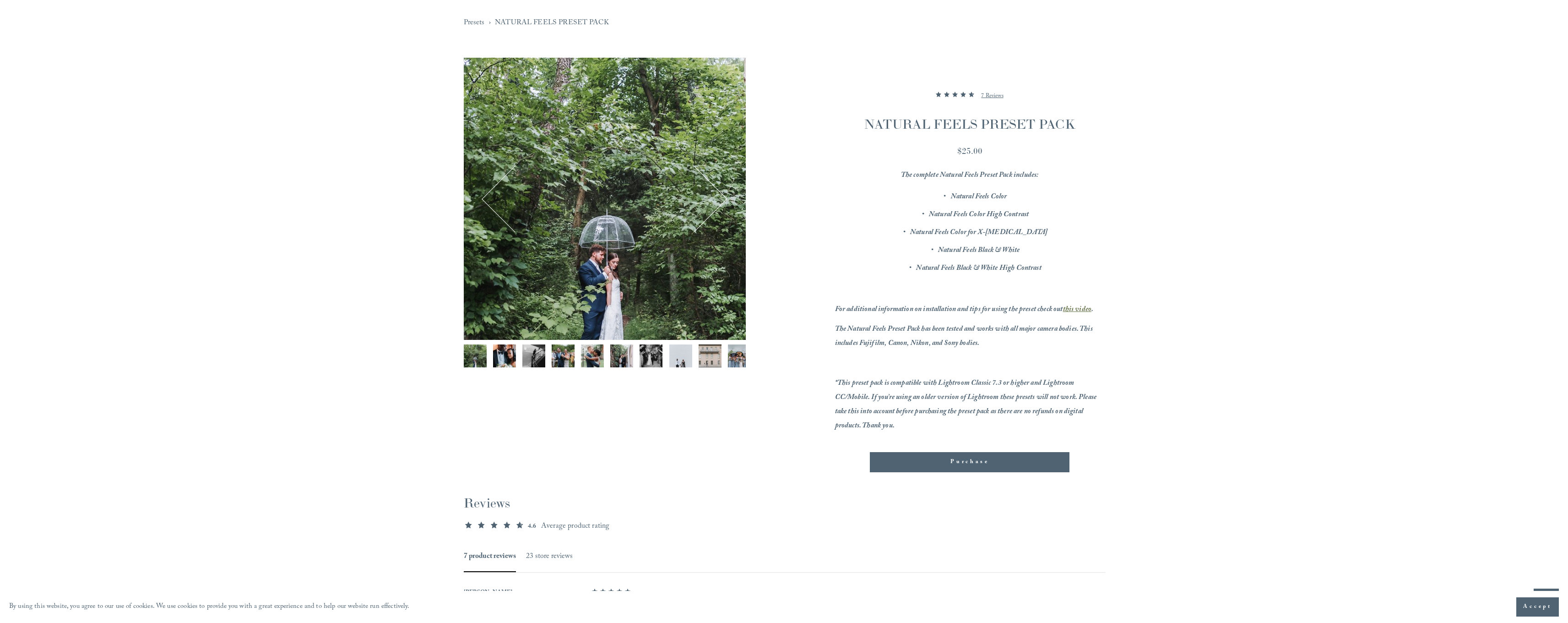
click at [720, 204] on button "Next" at bounding box center [693, 199] width 57 height 57
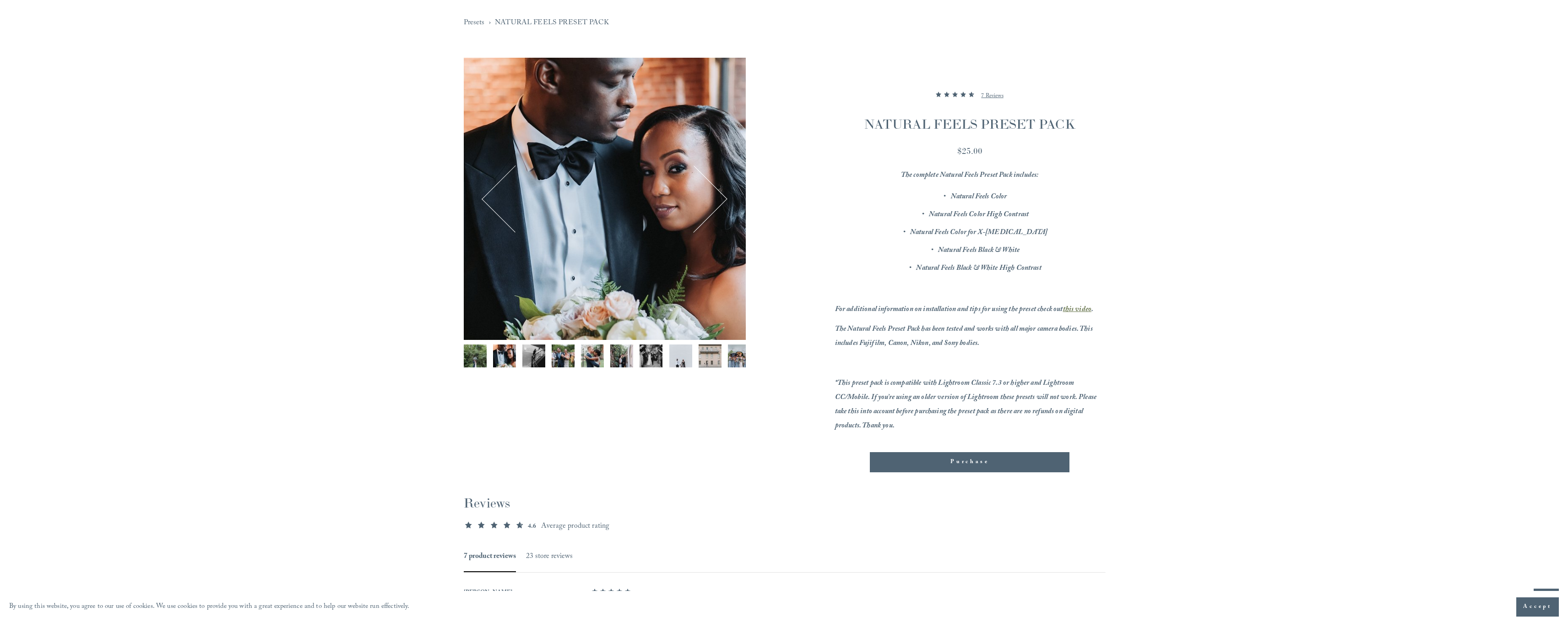
click at [720, 204] on button "Next" at bounding box center [693, 199] width 57 height 57
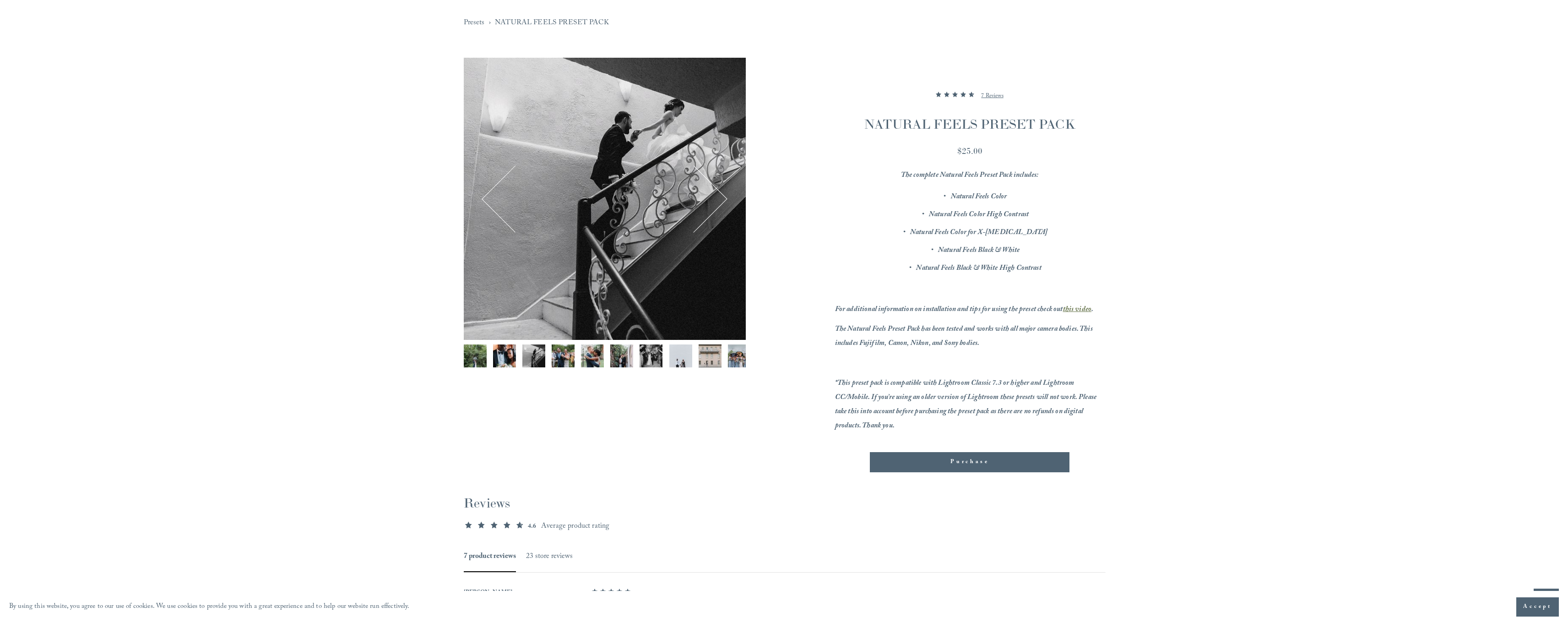
click at [720, 204] on button "Next" at bounding box center [693, 199] width 57 height 57
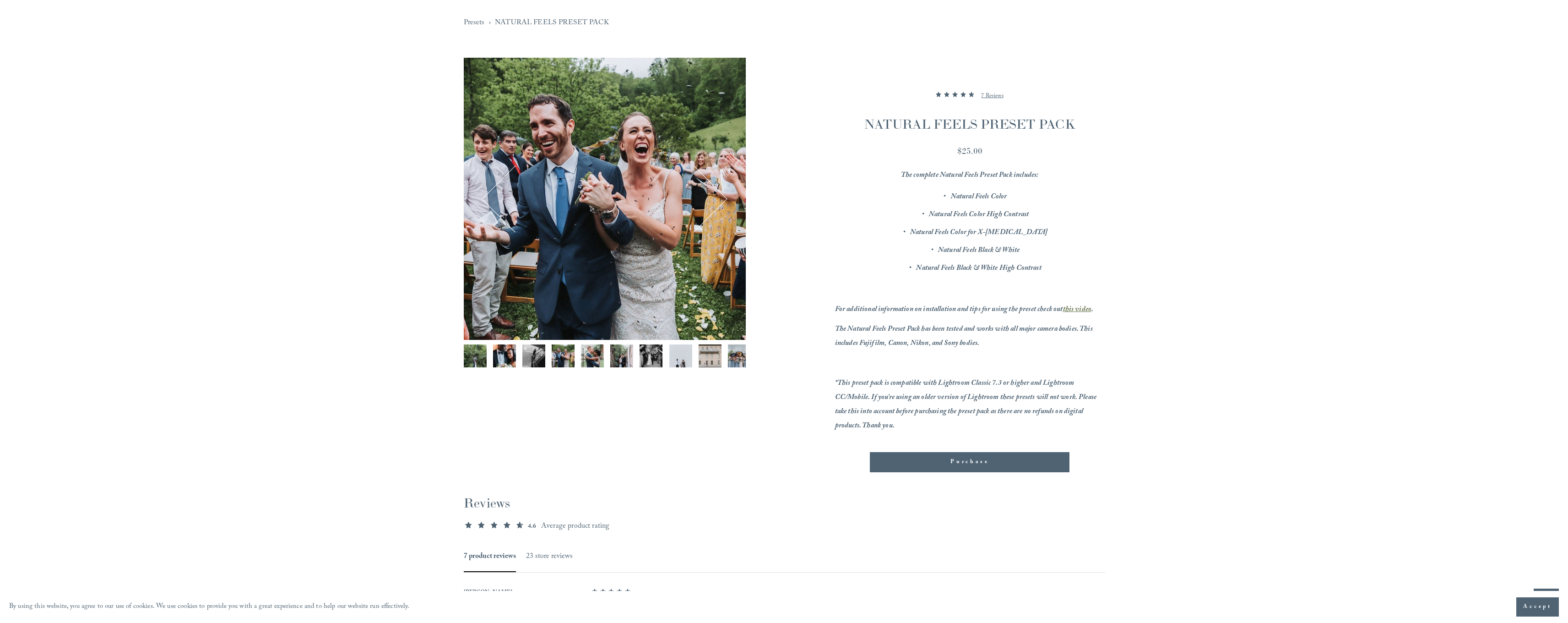
click at [720, 204] on button "Next" at bounding box center [693, 199] width 57 height 57
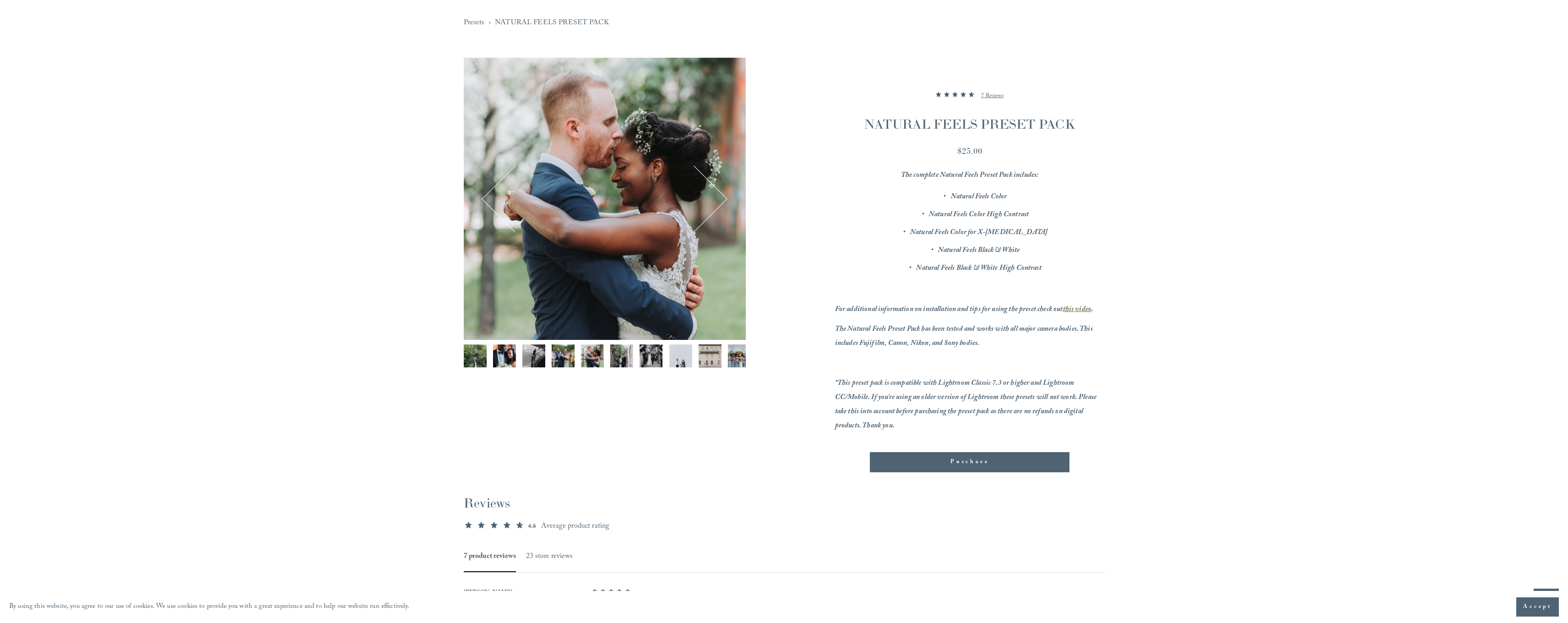
click at [720, 204] on button "Next" at bounding box center [693, 199] width 57 height 57
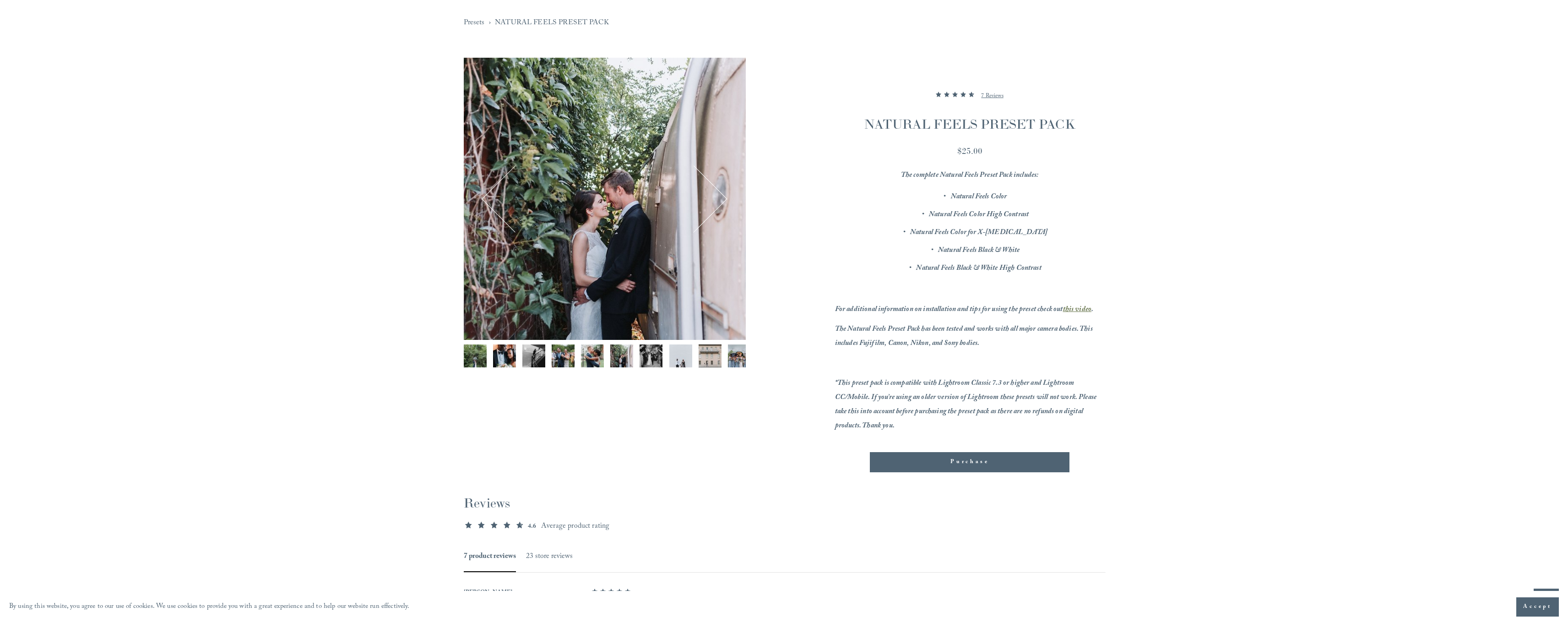
click at [713, 198] on button "Next" at bounding box center [693, 199] width 57 height 57
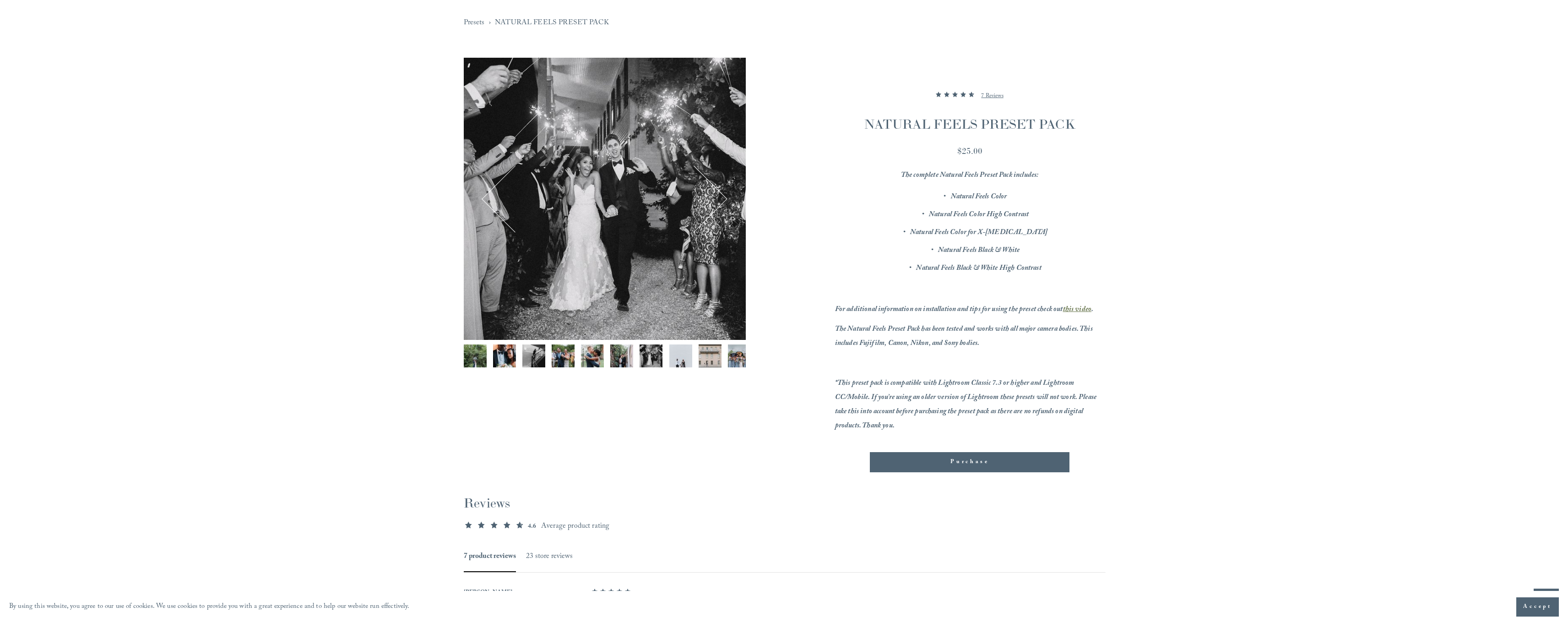
click at [713, 198] on button "Next" at bounding box center [693, 199] width 57 height 57
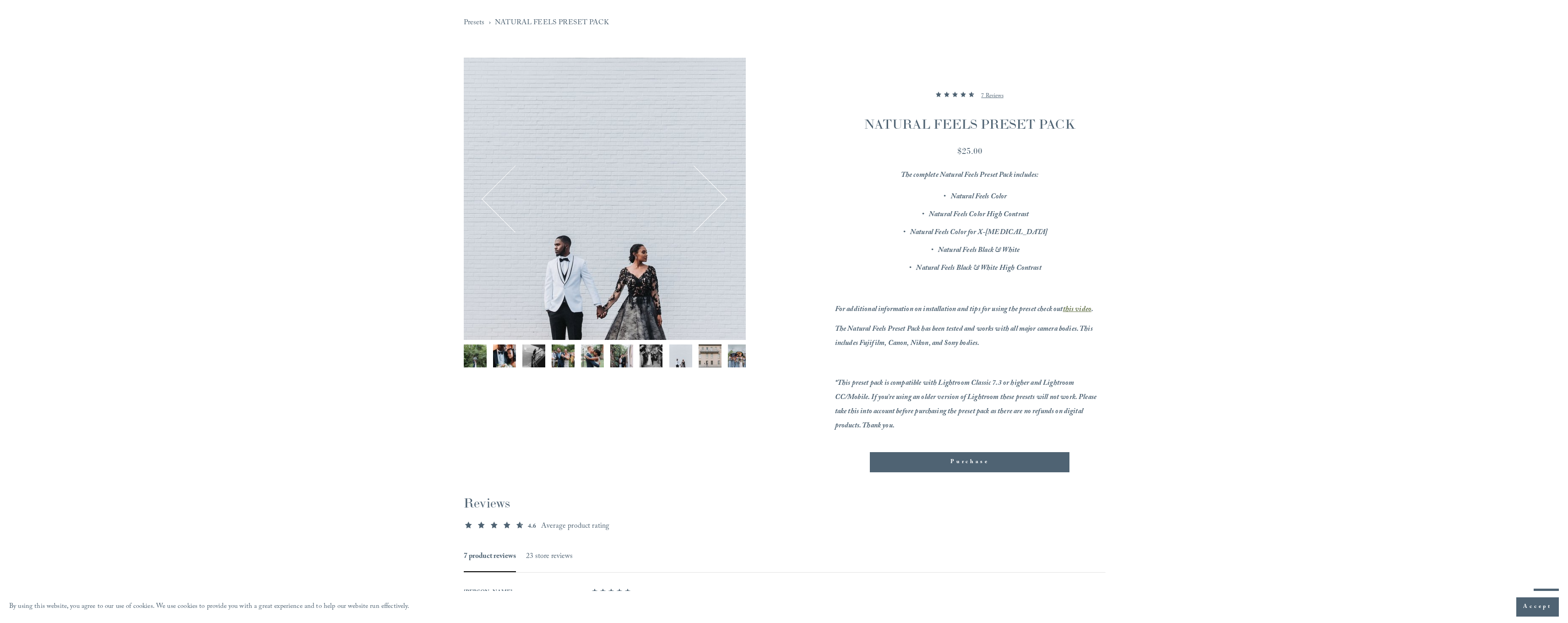
click at [713, 198] on button "Next" at bounding box center [693, 199] width 57 height 57
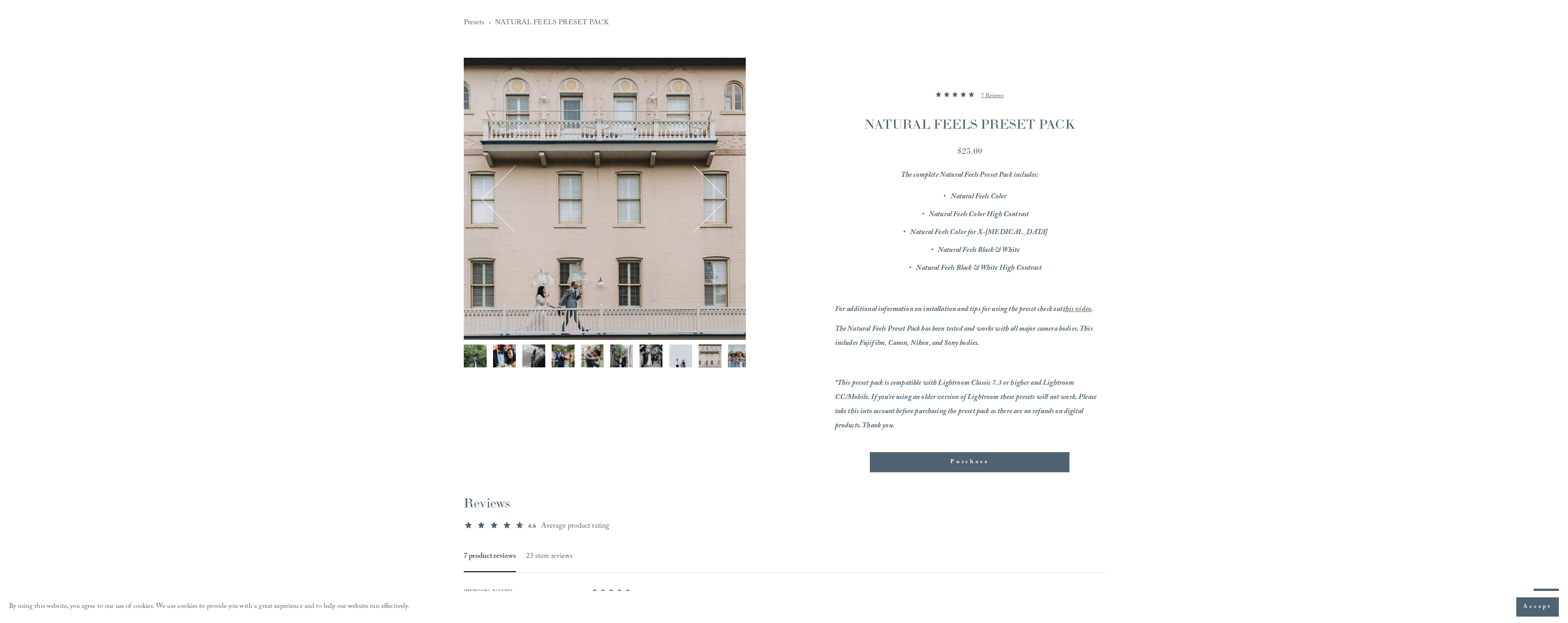
click at [713, 199] on button "Next" at bounding box center [693, 199] width 57 height 57
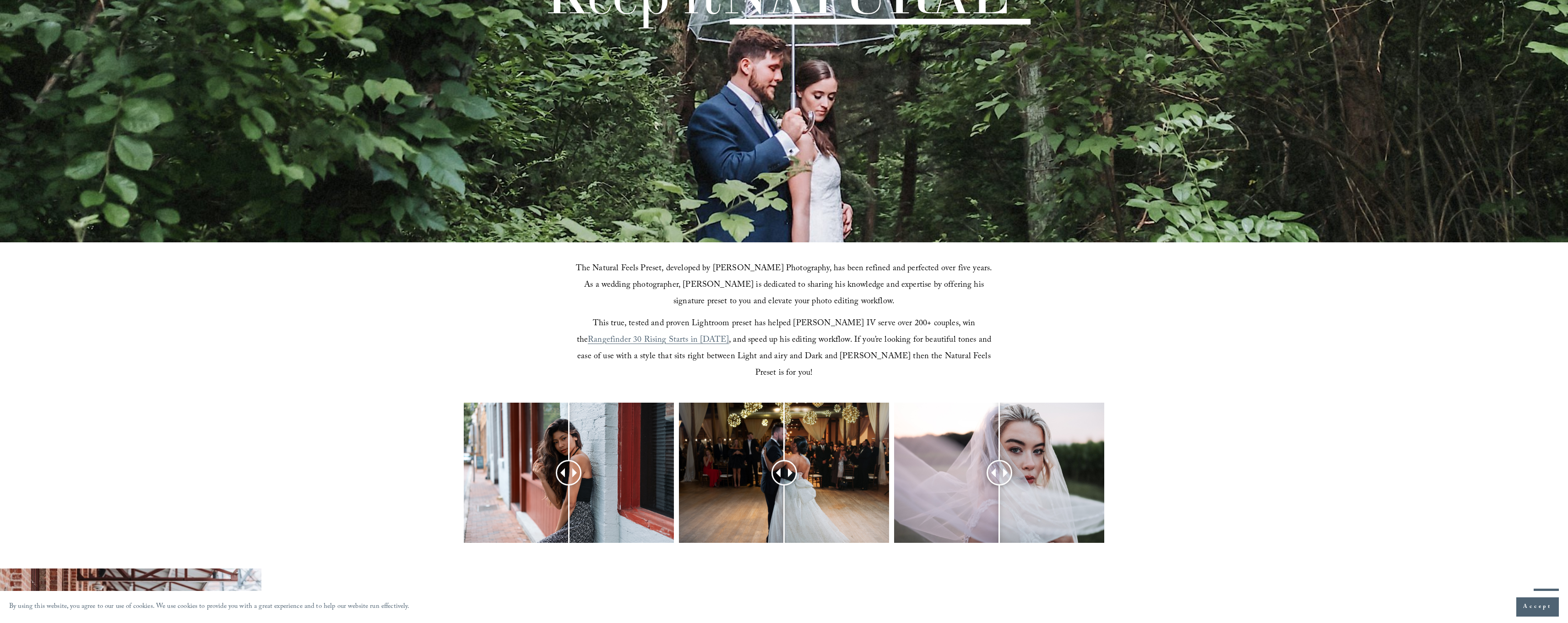
scroll to position [301, 0]
